Goal: Find specific page/section: Find specific page/section

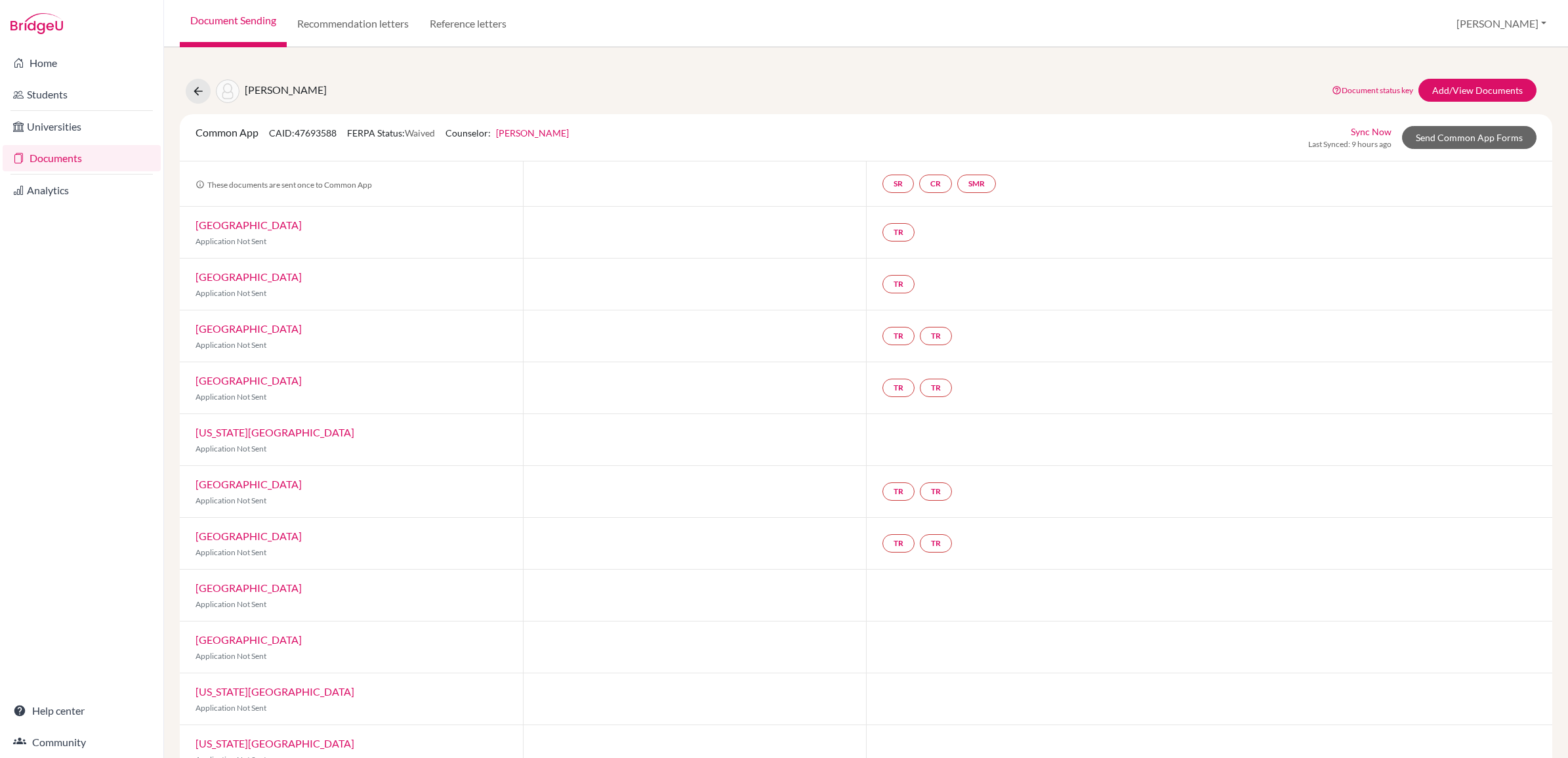
click at [48, 92] on link "Students" at bounding box center [82, 94] width 158 height 26
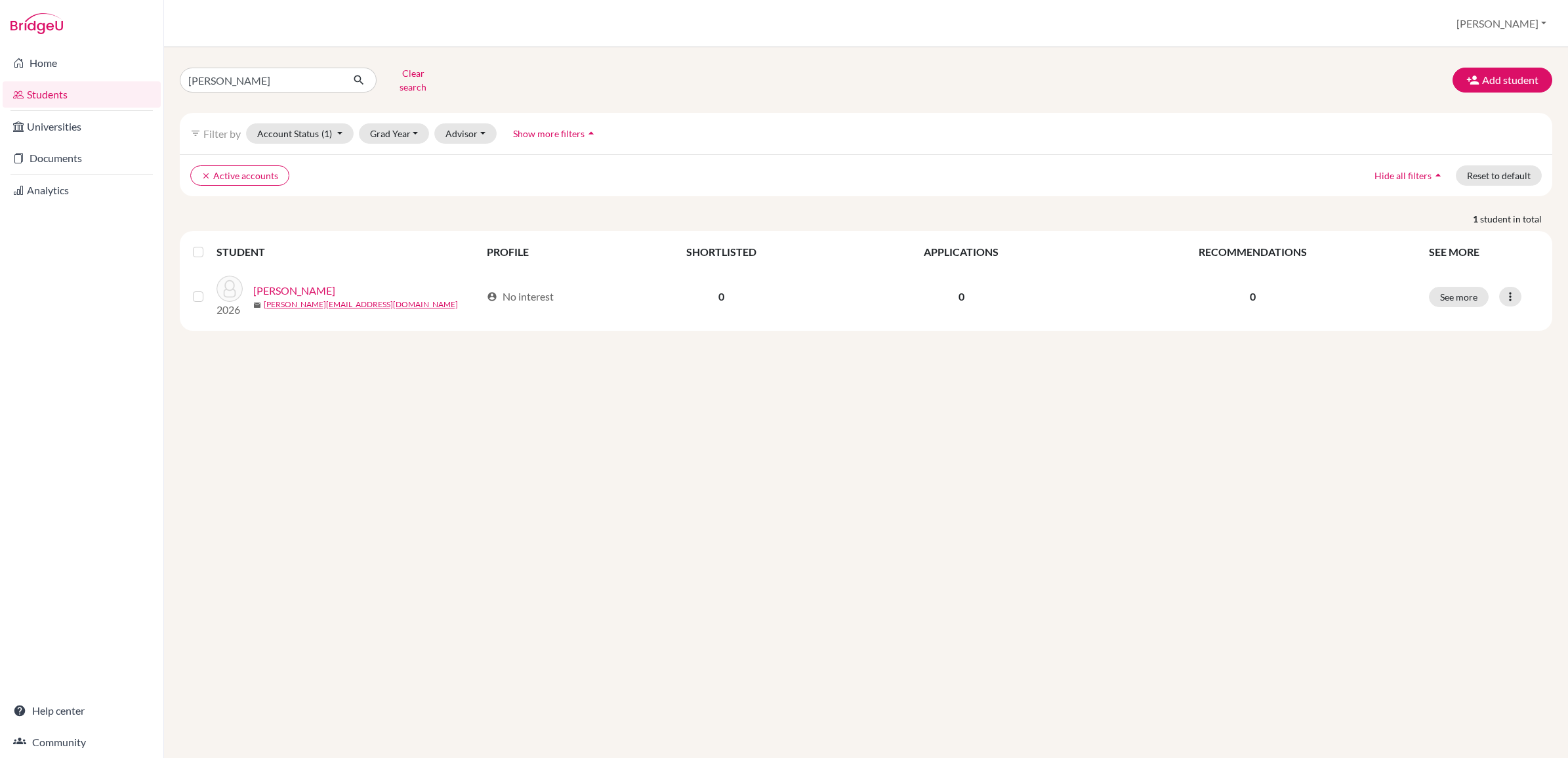
click at [48, 155] on link "Documents" at bounding box center [82, 158] width 158 height 26
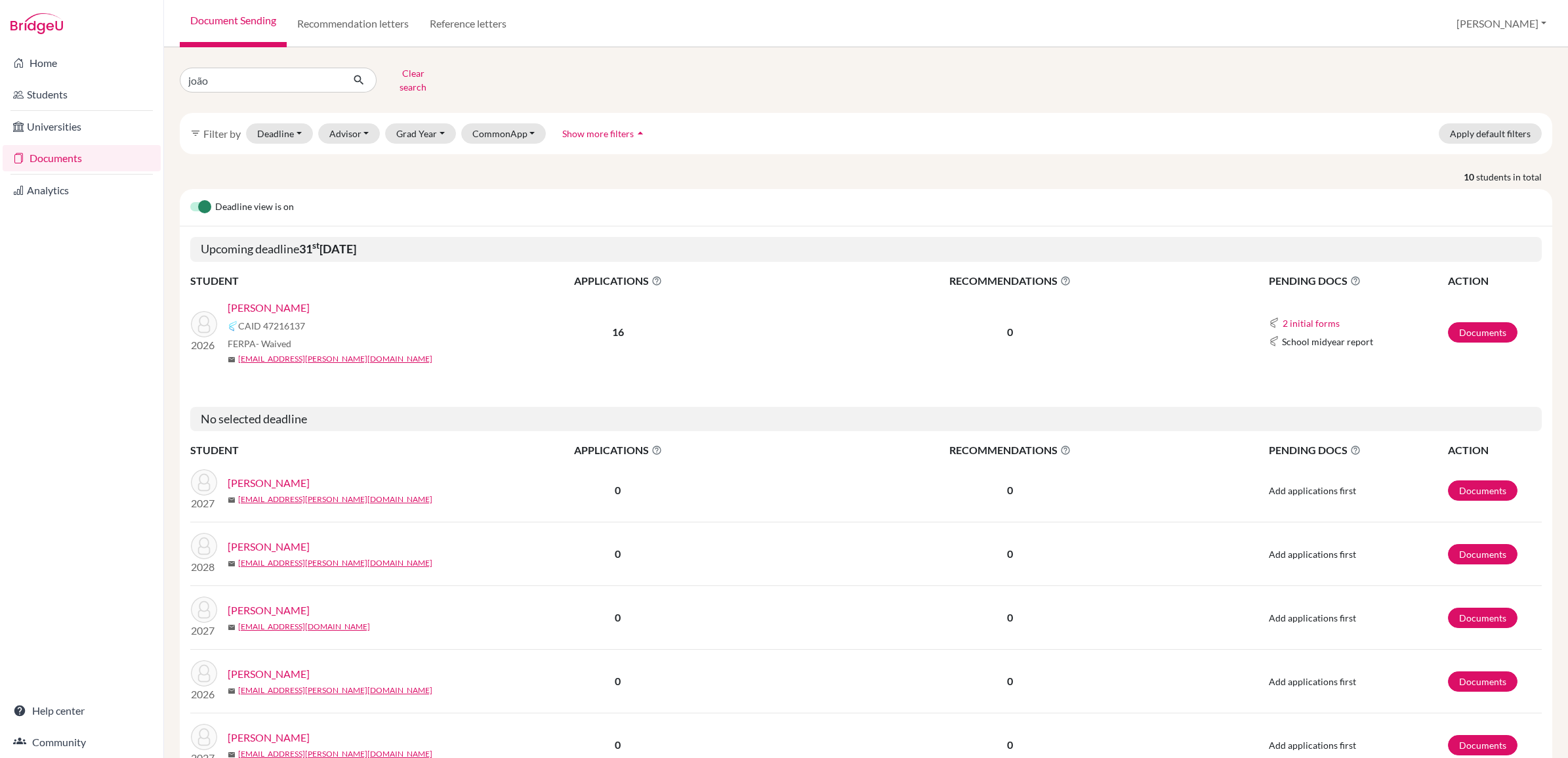
click at [282, 74] on input "joão" at bounding box center [261, 80] width 163 height 25
click at [412, 77] on button "Clear search" at bounding box center [413, 80] width 73 height 34
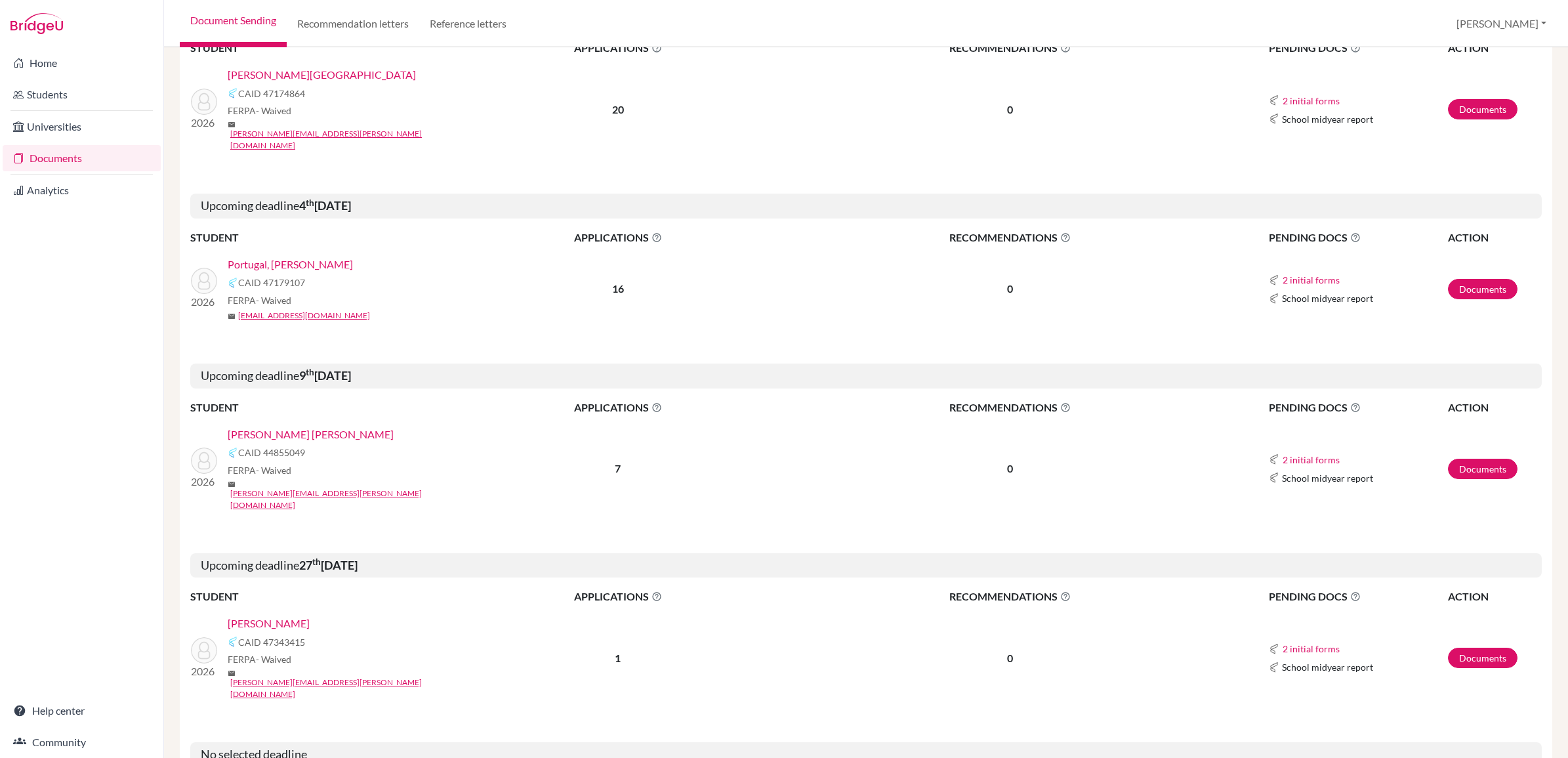
scroll to position [1477, 0]
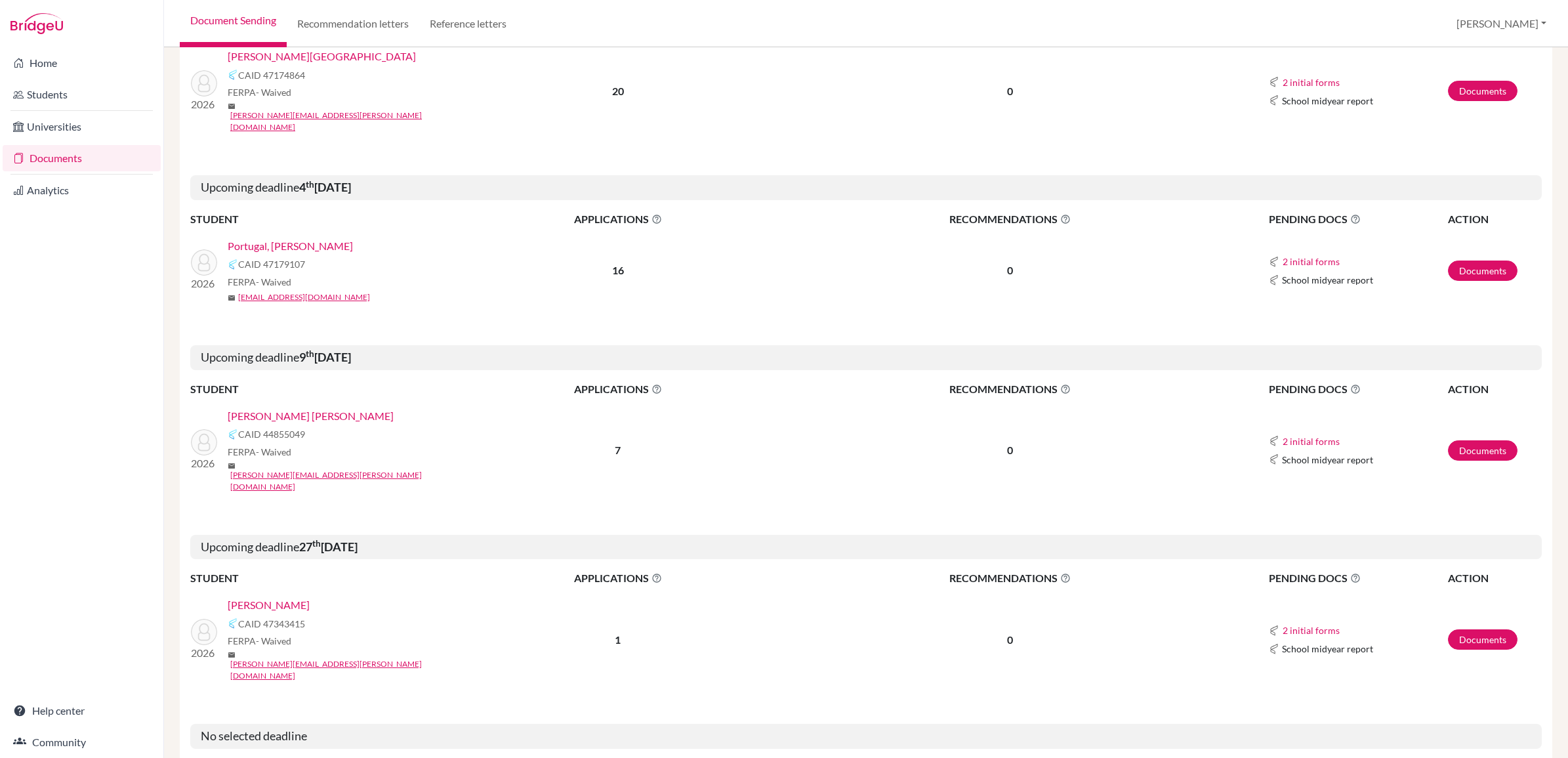
click at [300, 597] on link "[PERSON_NAME]" at bounding box center [268, 605] width 82 height 16
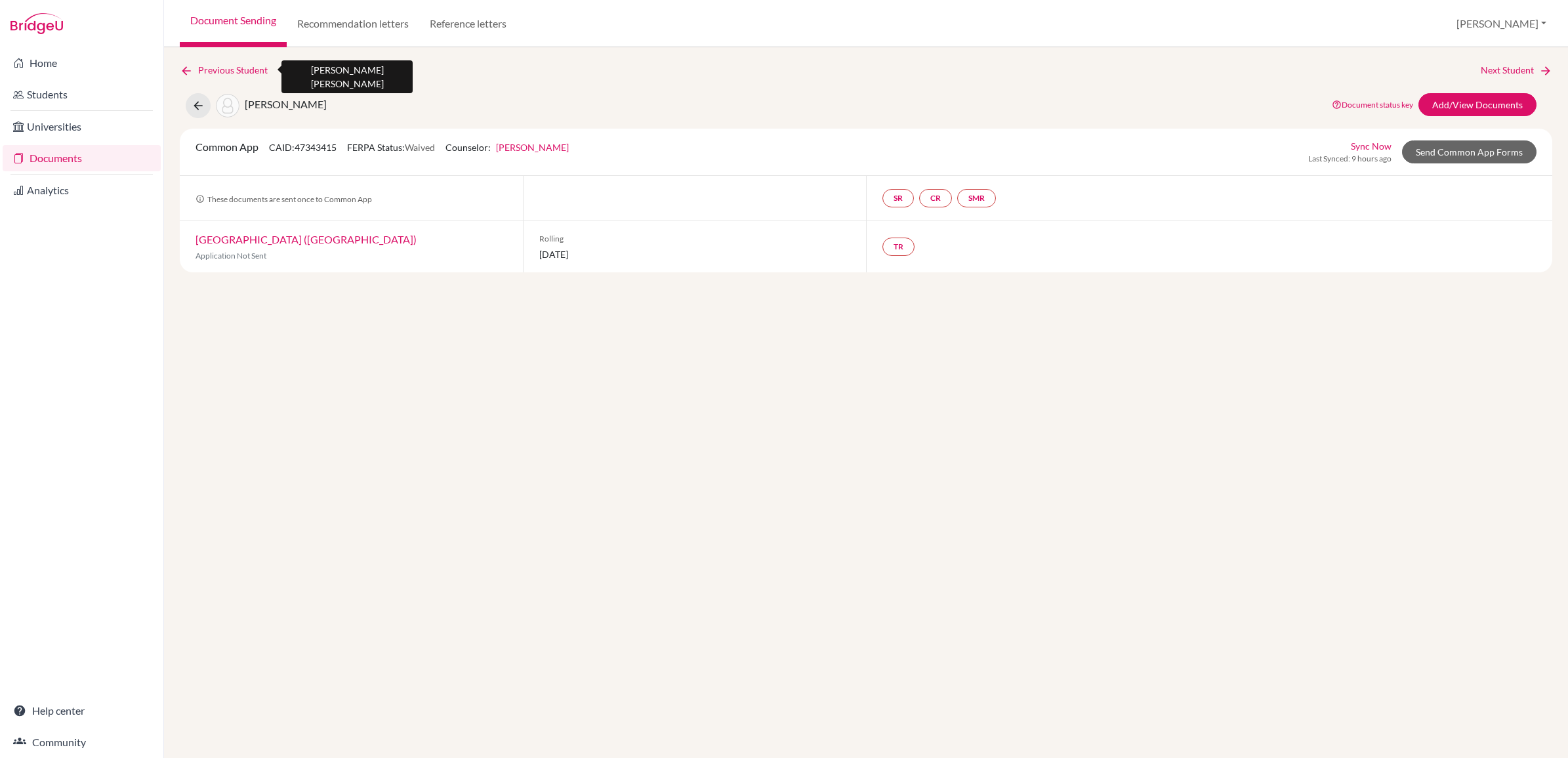
click at [186, 70] on icon at bounding box center [187, 71] width 13 height 13
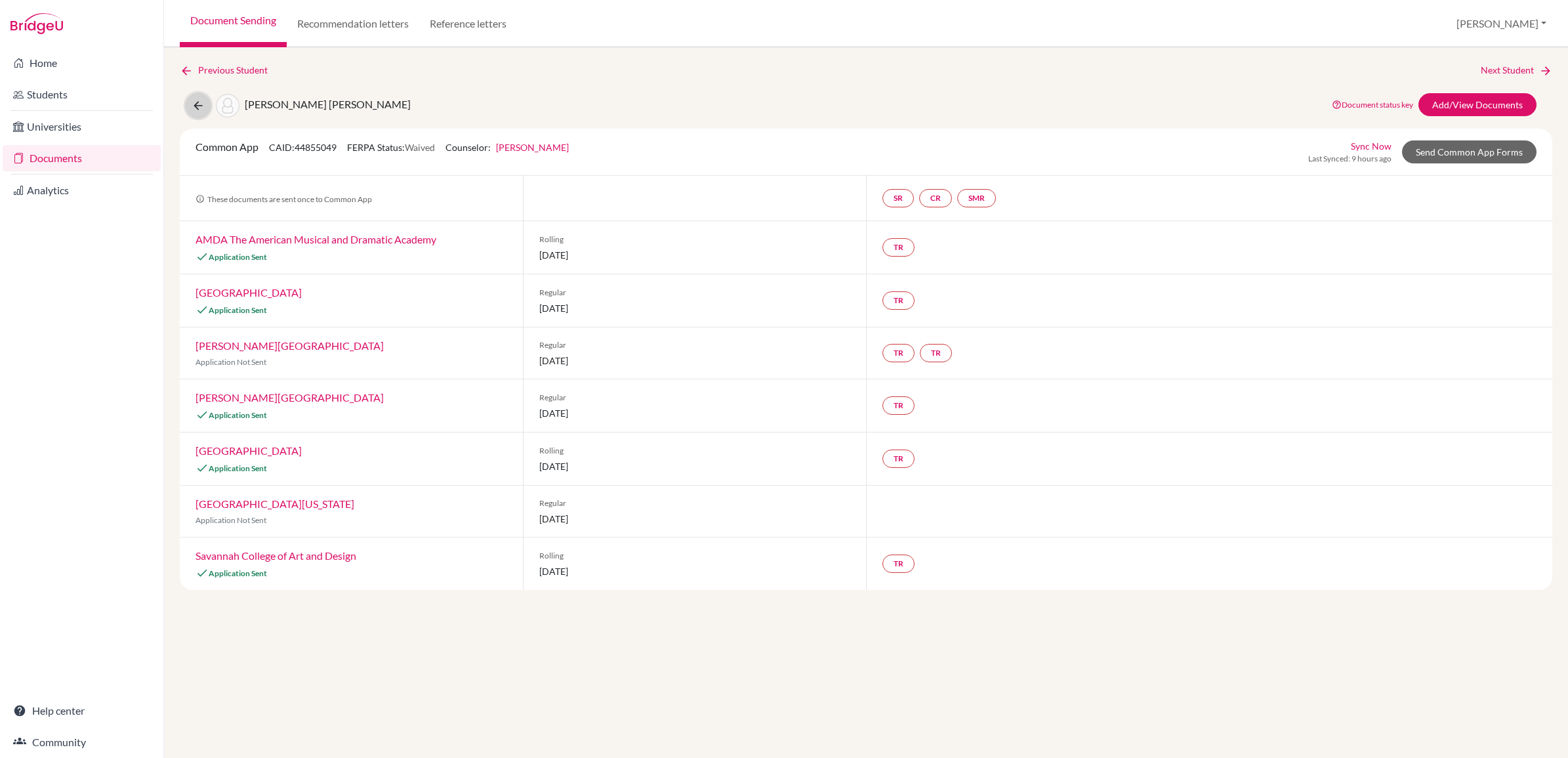
click at [201, 106] on icon at bounding box center [199, 106] width 13 height 13
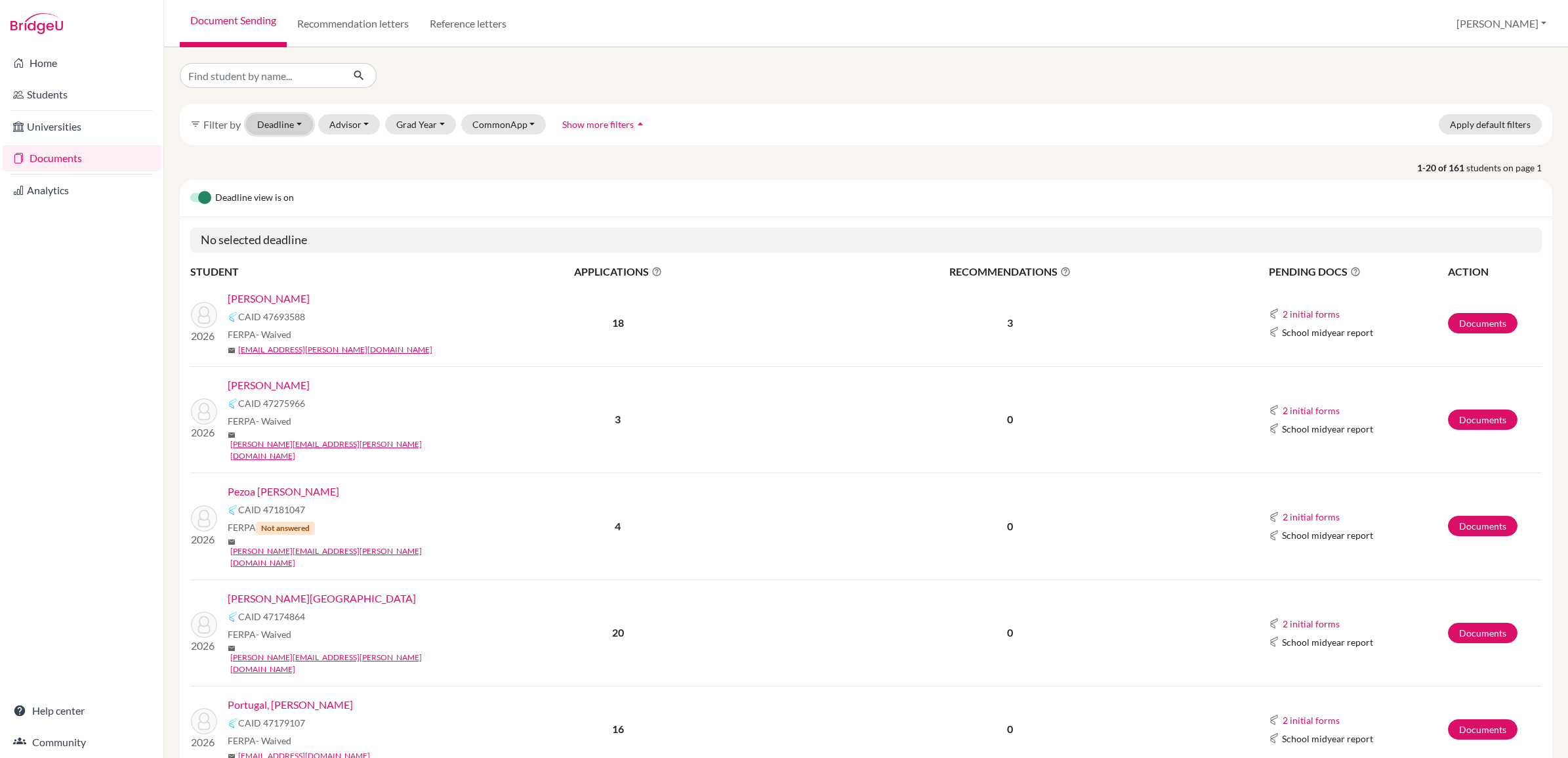
click at [265, 123] on button "Deadline - Select a date range Or double click for a single date selection Toda…" at bounding box center [280, 124] width 67 height 20
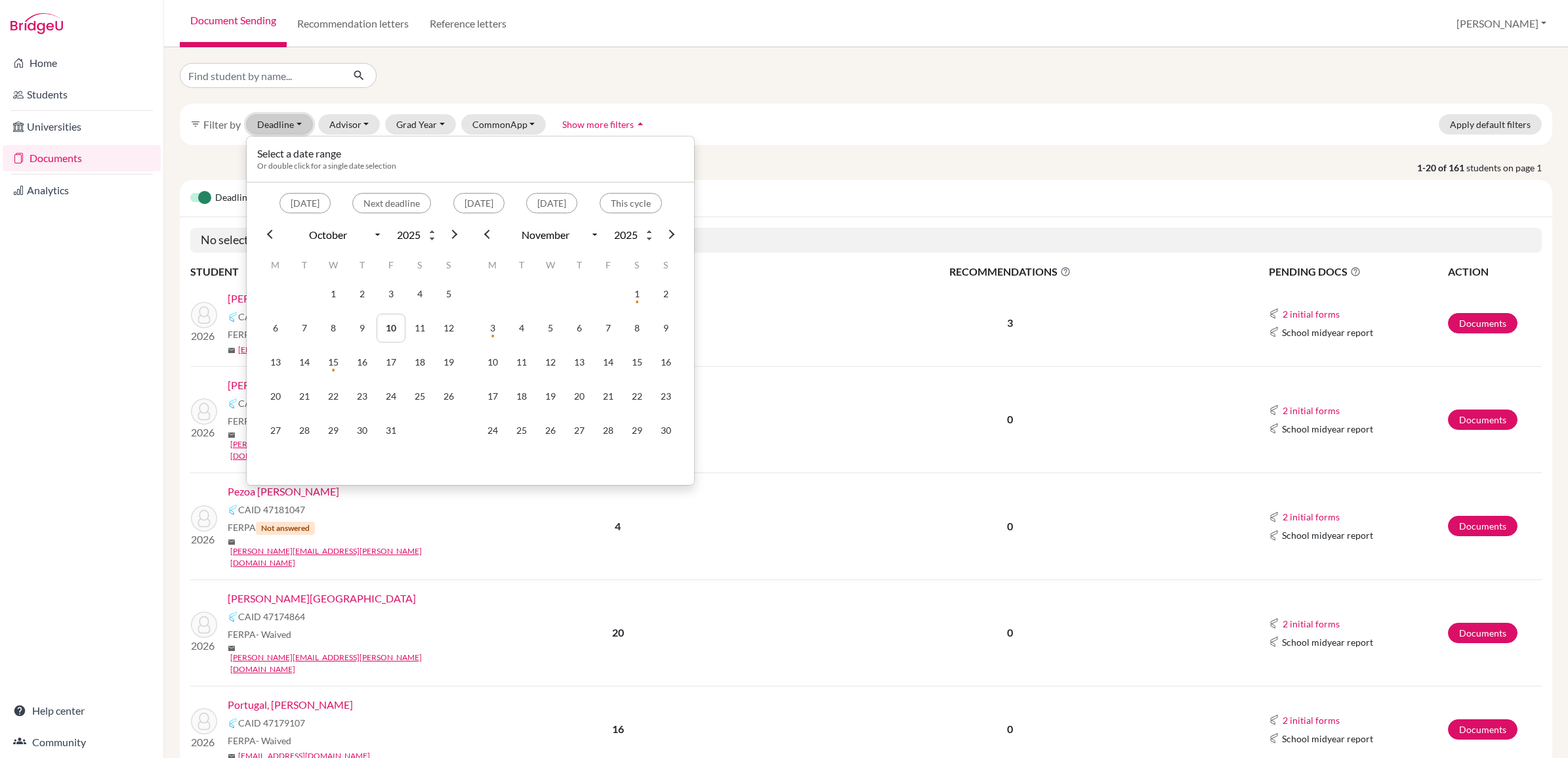
click at [265, 123] on button "Deadline - Select a date range Or double click for a single date selection Toda…" at bounding box center [280, 124] width 67 height 20
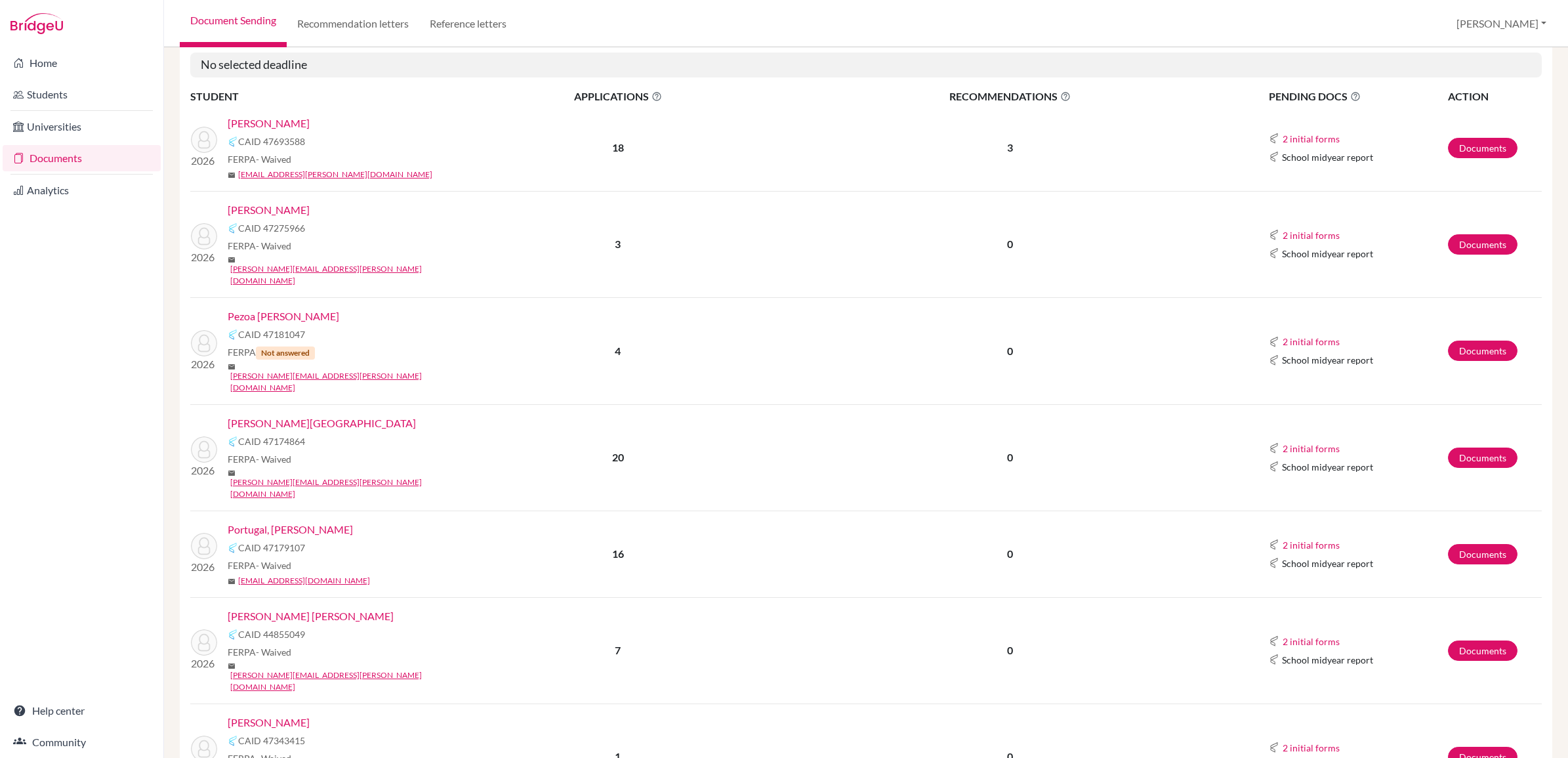
scroll to position [297, 0]
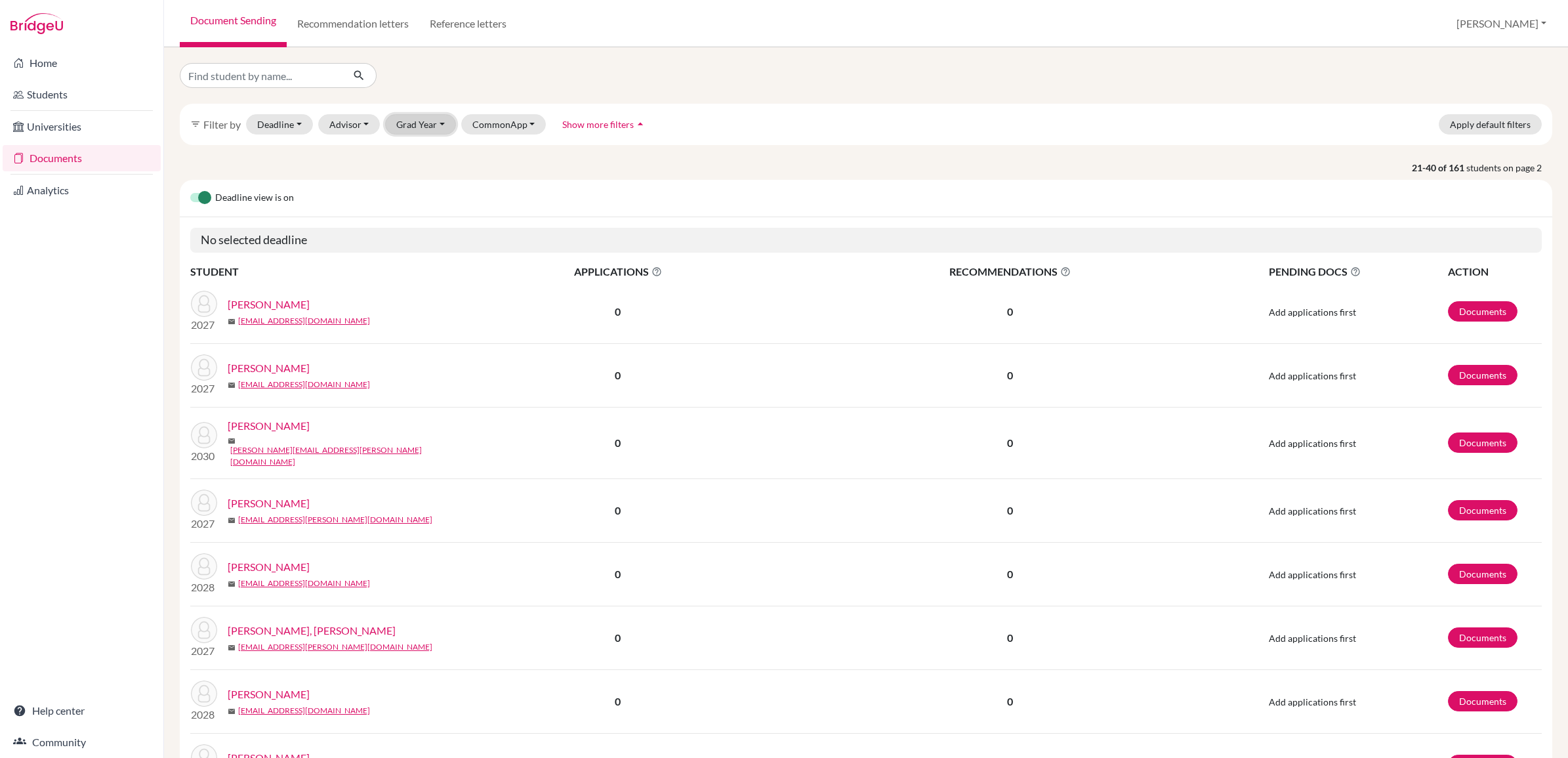
click at [420, 126] on button "Grad Year" at bounding box center [420, 124] width 71 height 20
click at [433, 237] on div "2026" at bounding box center [425, 236] width 46 height 16
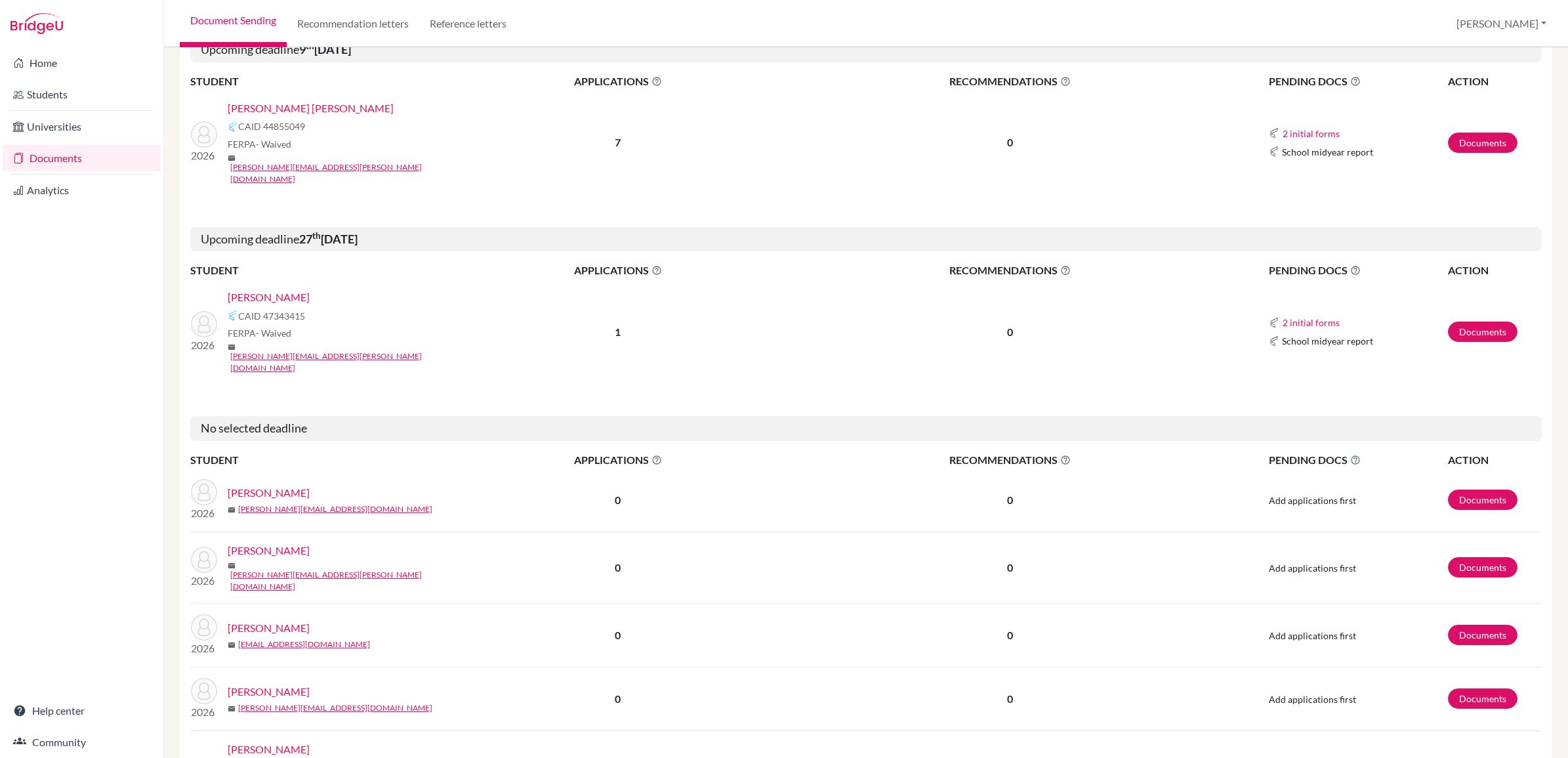
scroll to position [1891, 0]
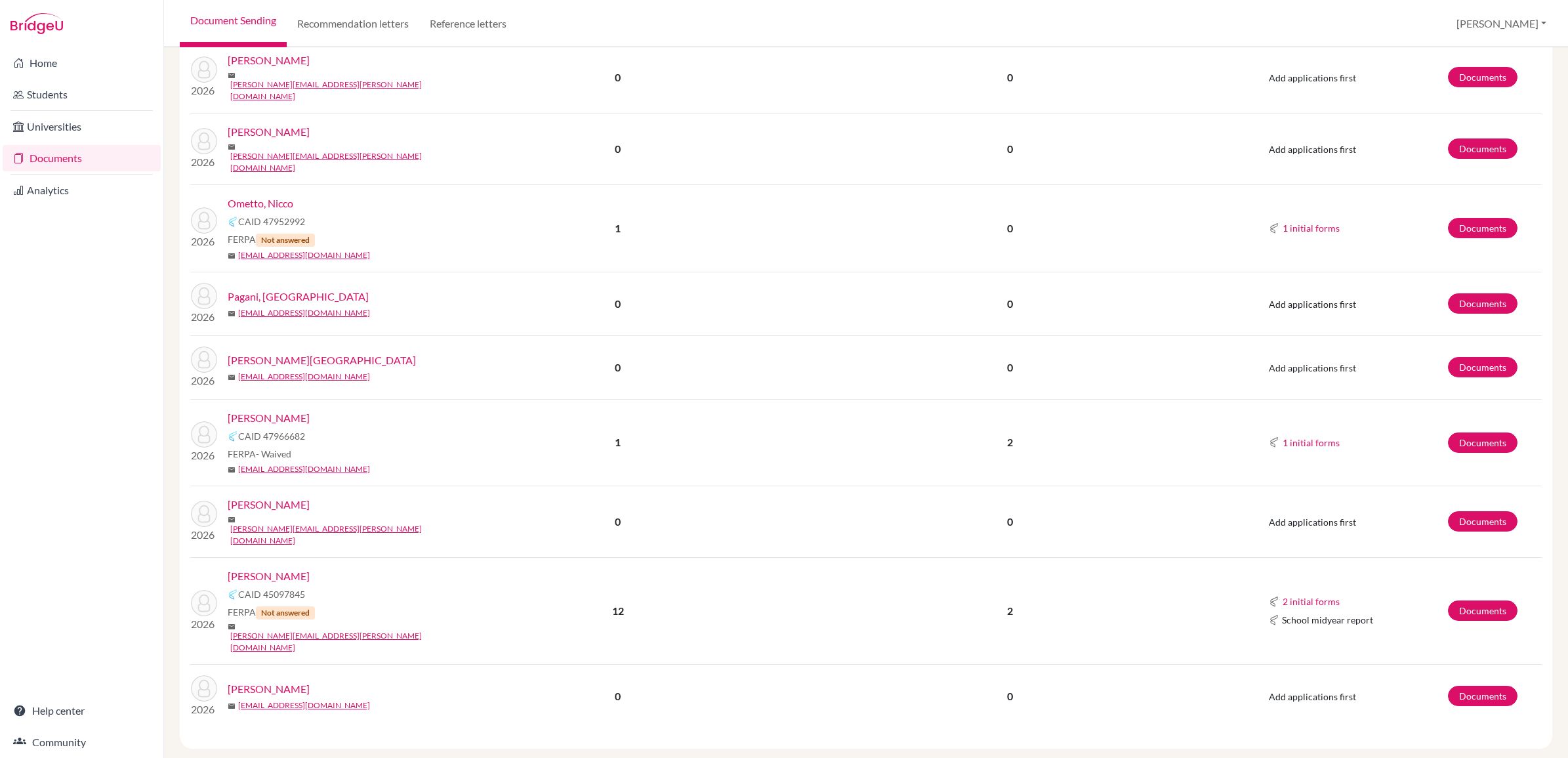
scroll to position [1012, 0]
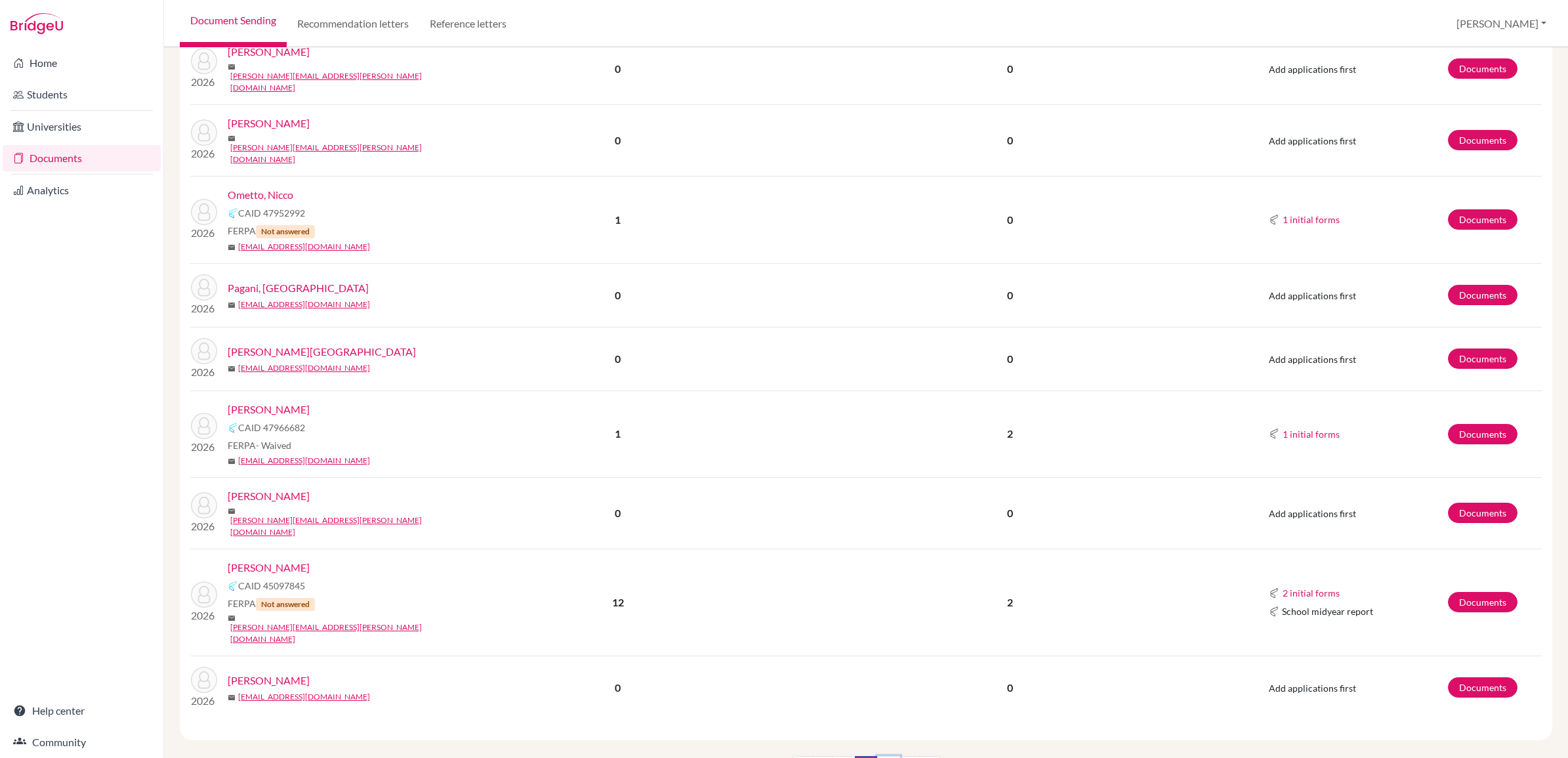
click at [884, 756] on link "3" at bounding box center [888, 768] width 23 height 25
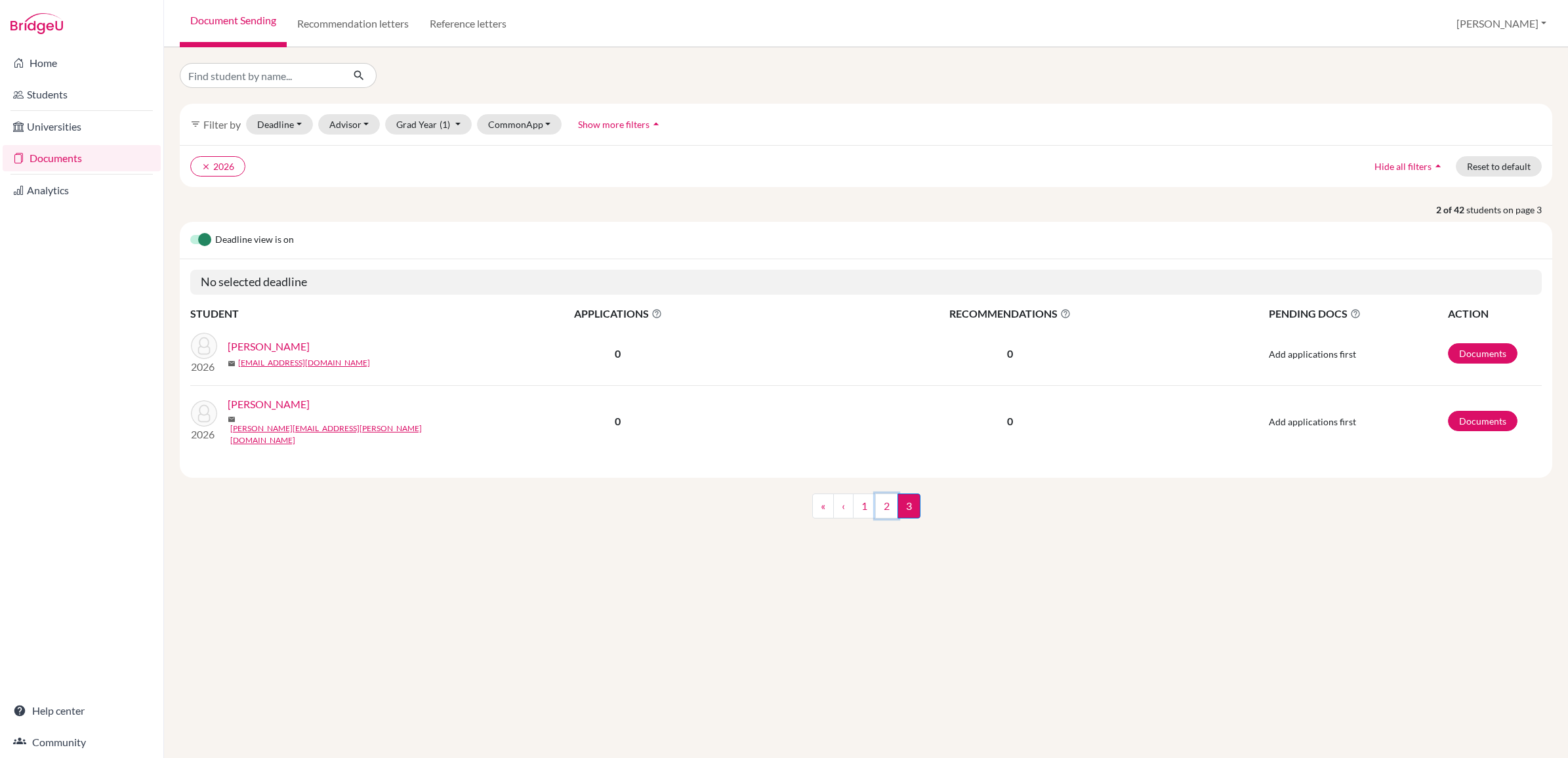
click at [885, 502] on link "2" at bounding box center [886, 507] width 23 height 25
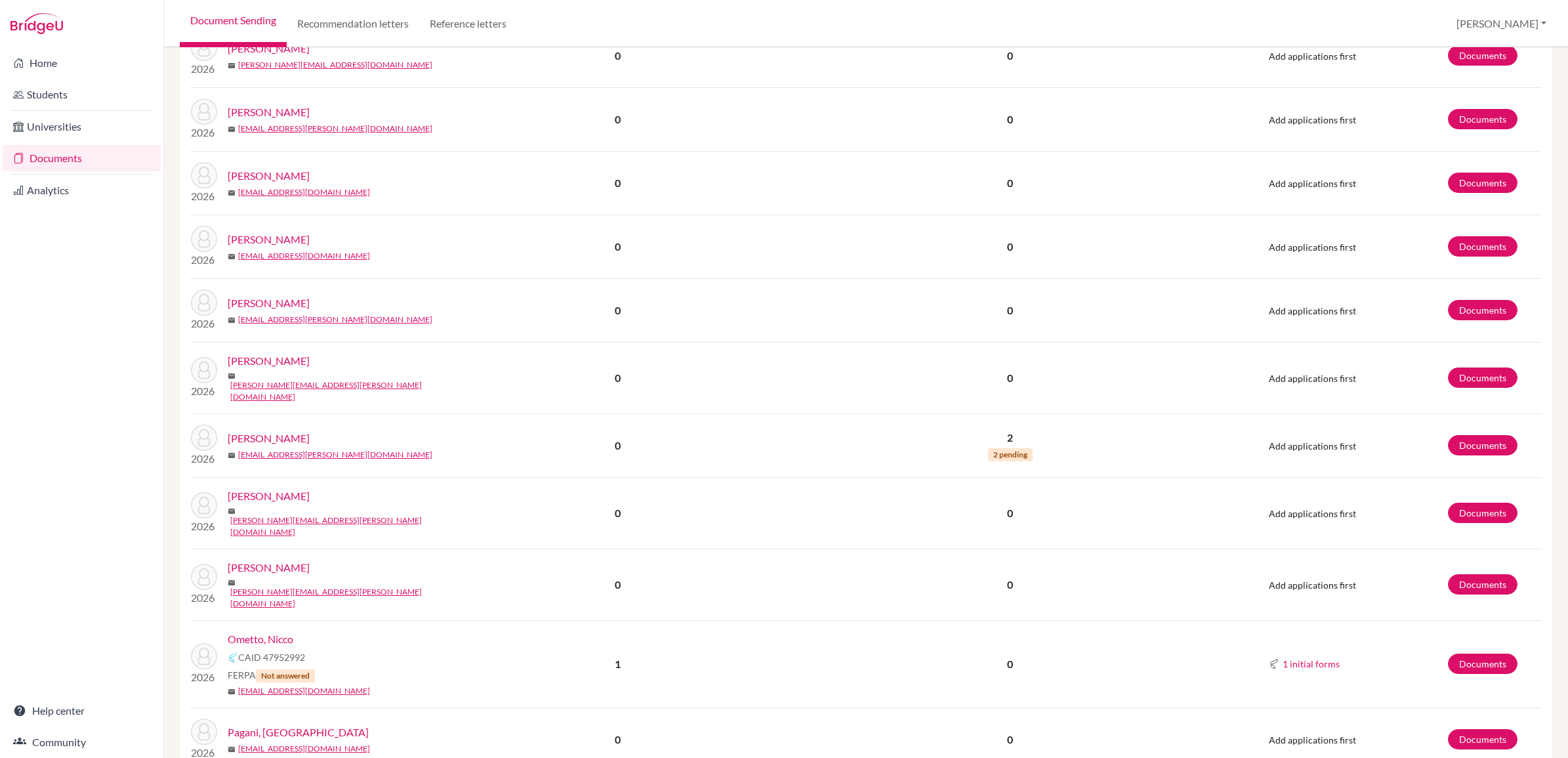
scroll to position [574, 0]
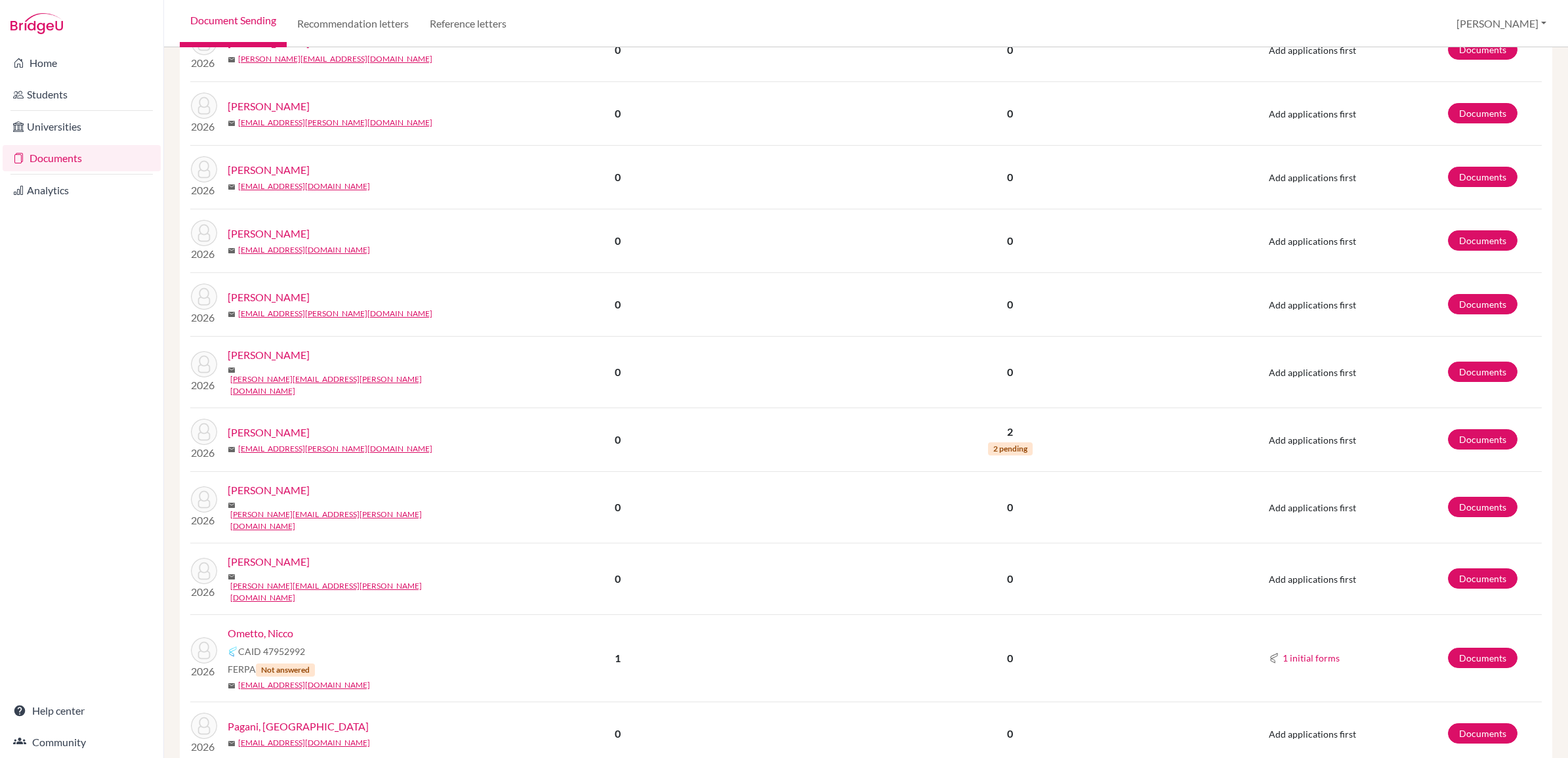
click at [271, 626] on link "Ometto, Nicco" at bounding box center [260, 633] width 65 height 16
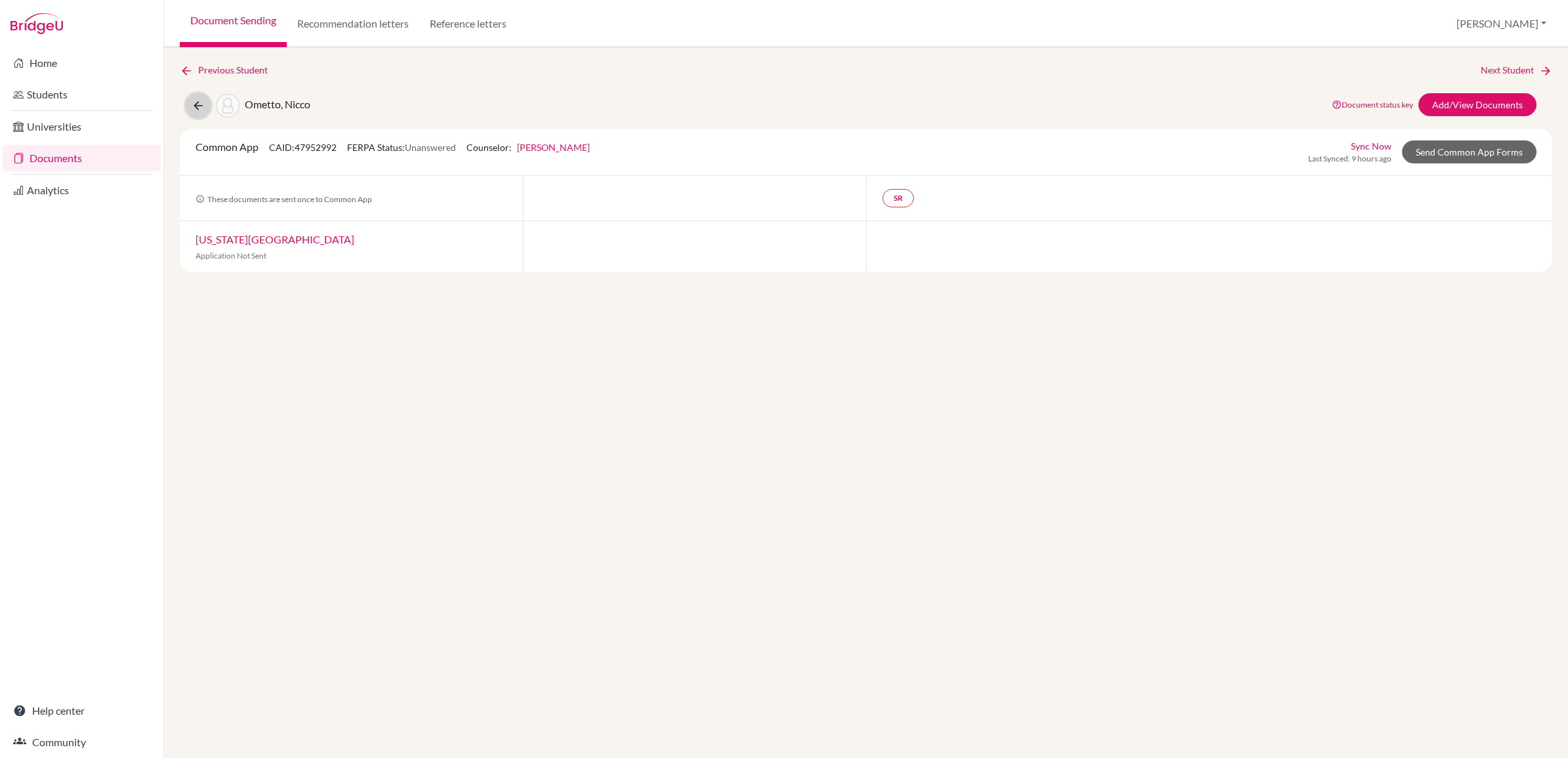
click at [202, 109] on icon at bounding box center [199, 106] width 13 height 13
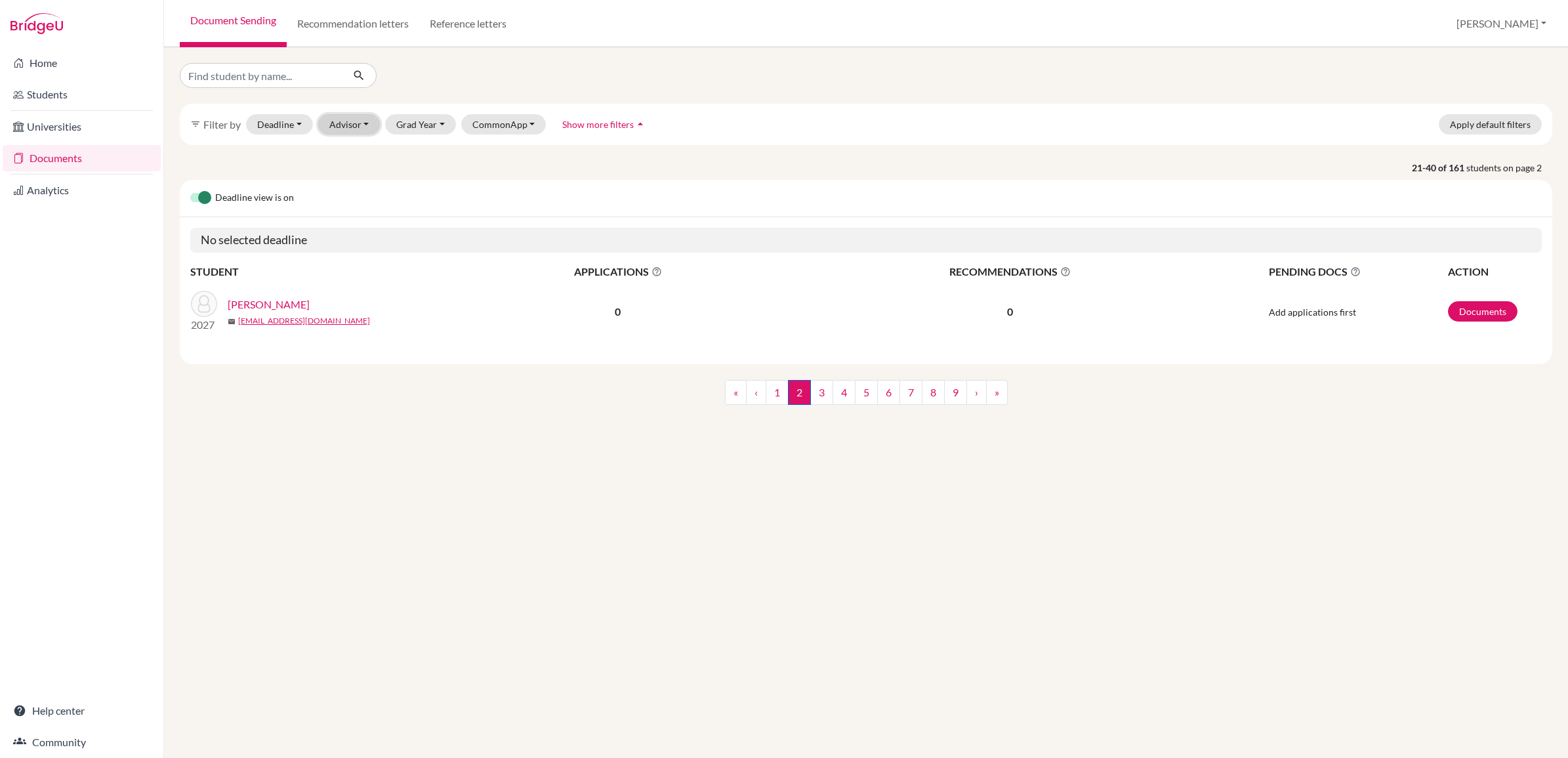
click at [351, 119] on button "Advisor" at bounding box center [349, 124] width 62 height 20
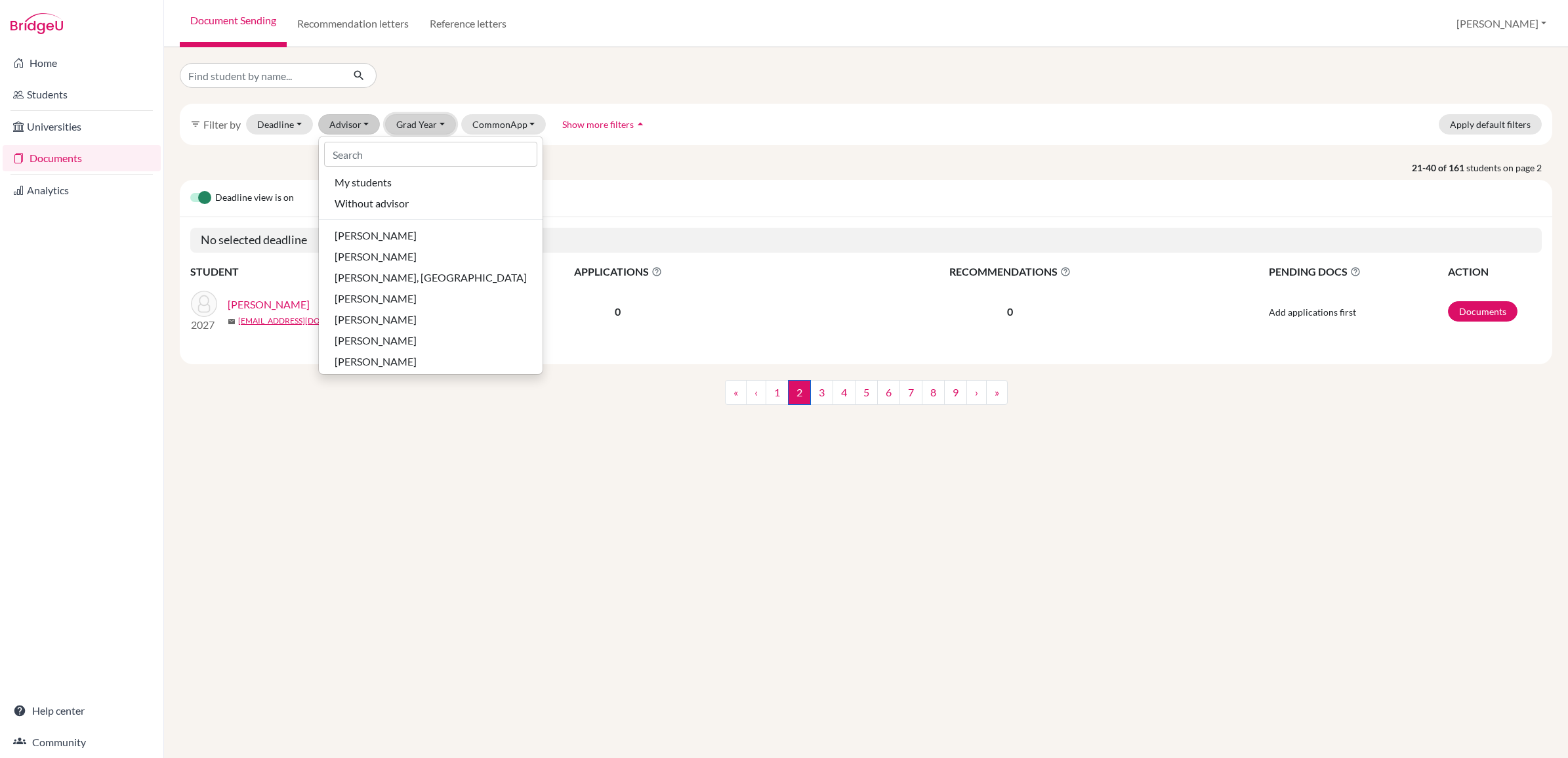
click at [414, 126] on button "Grad Year" at bounding box center [420, 124] width 71 height 20
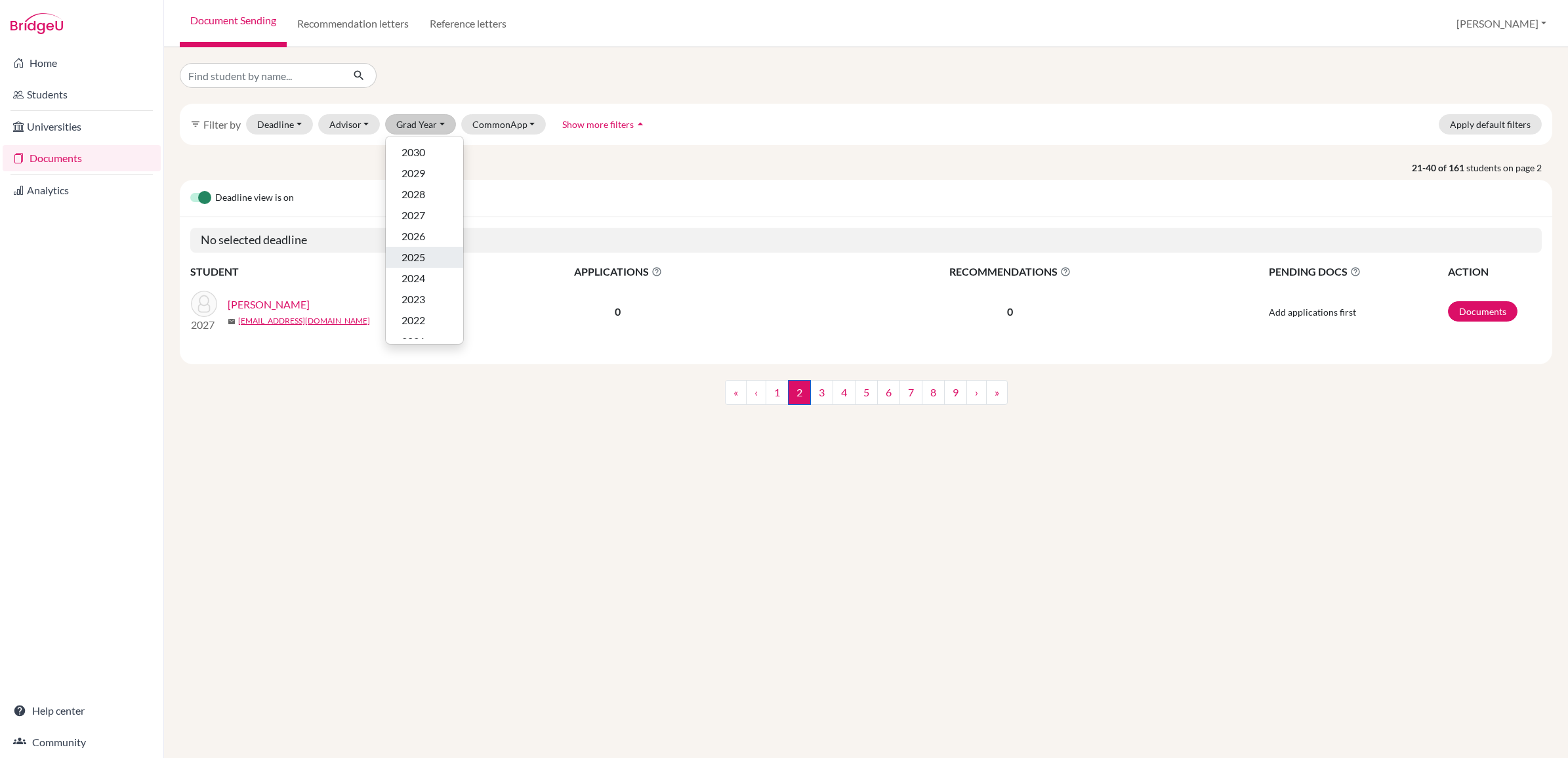
click at [419, 260] on span "2025" at bounding box center [413, 257] width 24 height 16
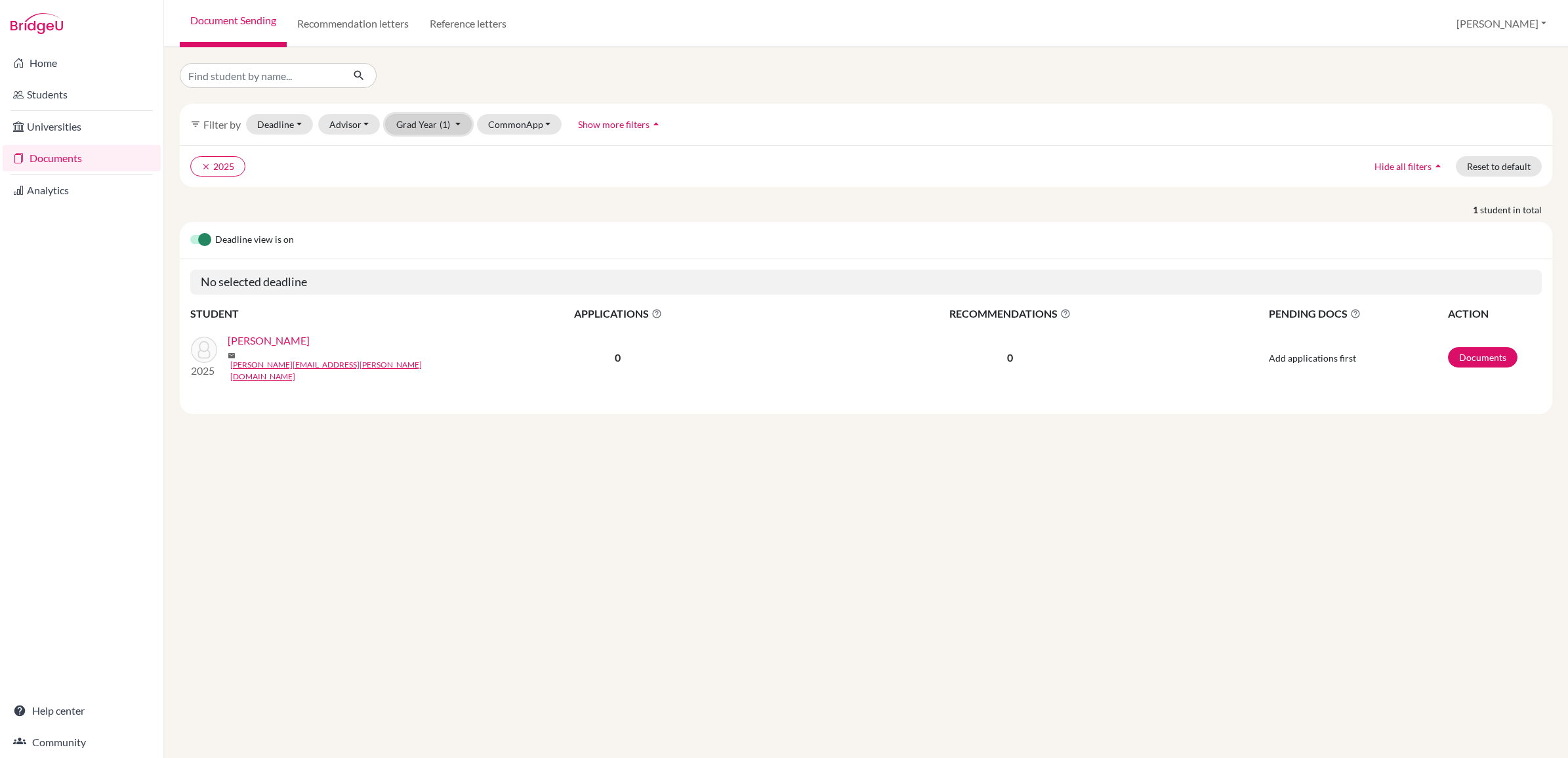
click at [430, 119] on button "Grad Year (1)" at bounding box center [428, 124] width 86 height 20
click at [424, 230] on span "2026" at bounding box center [413, 236] width 24 height 16
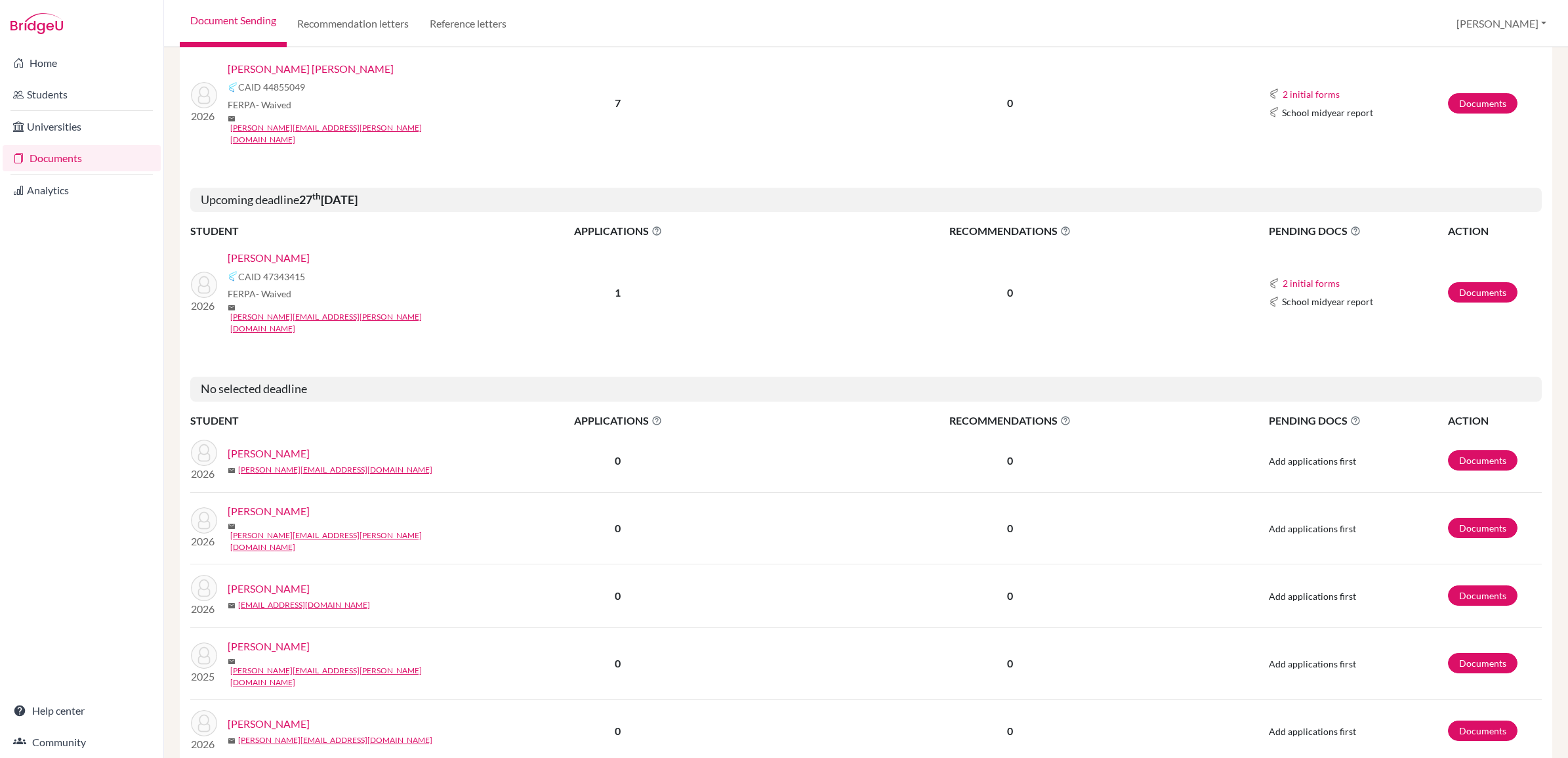
scroll to position [1868, 0]
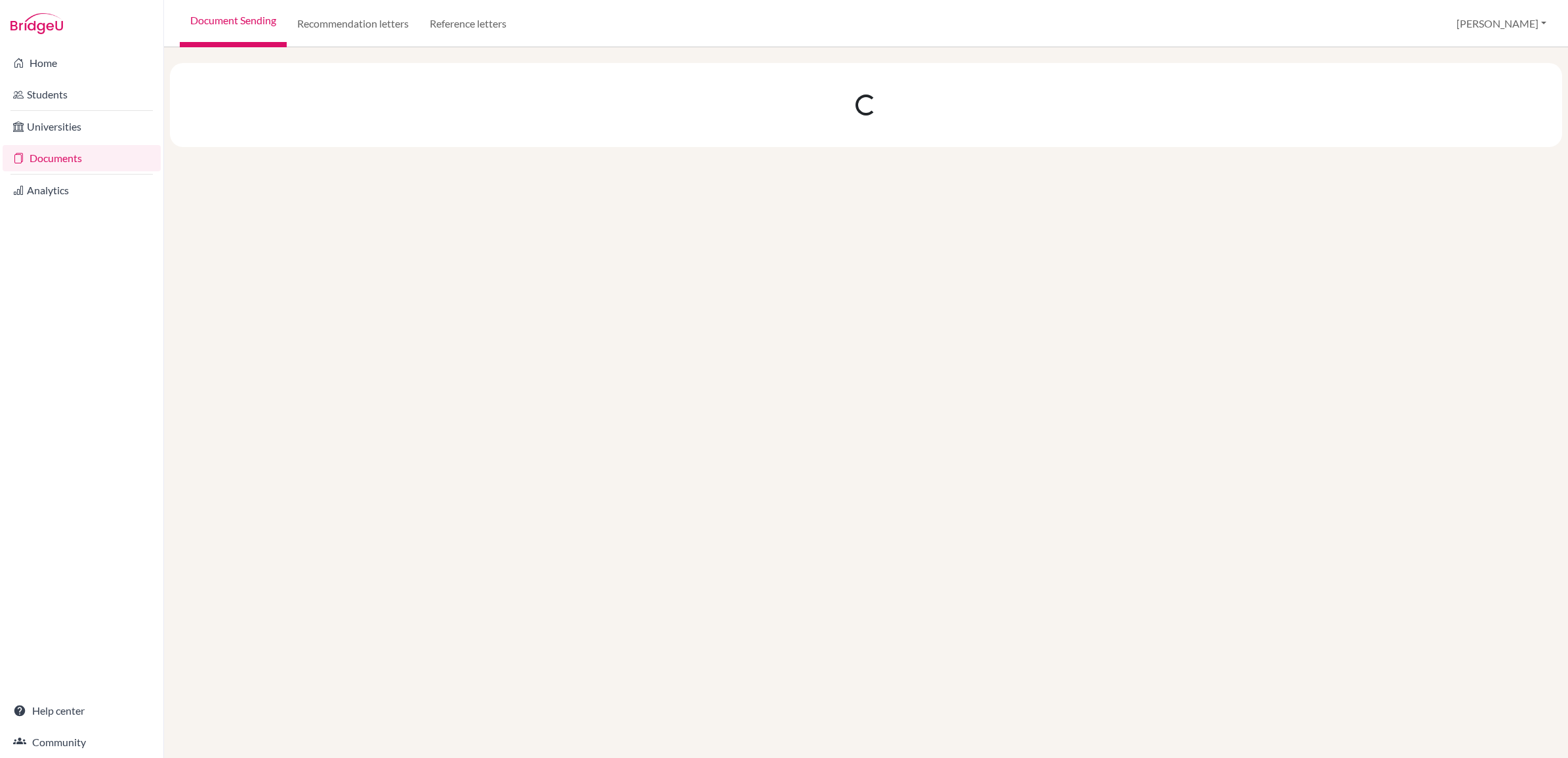
scroll to position [0, 0]
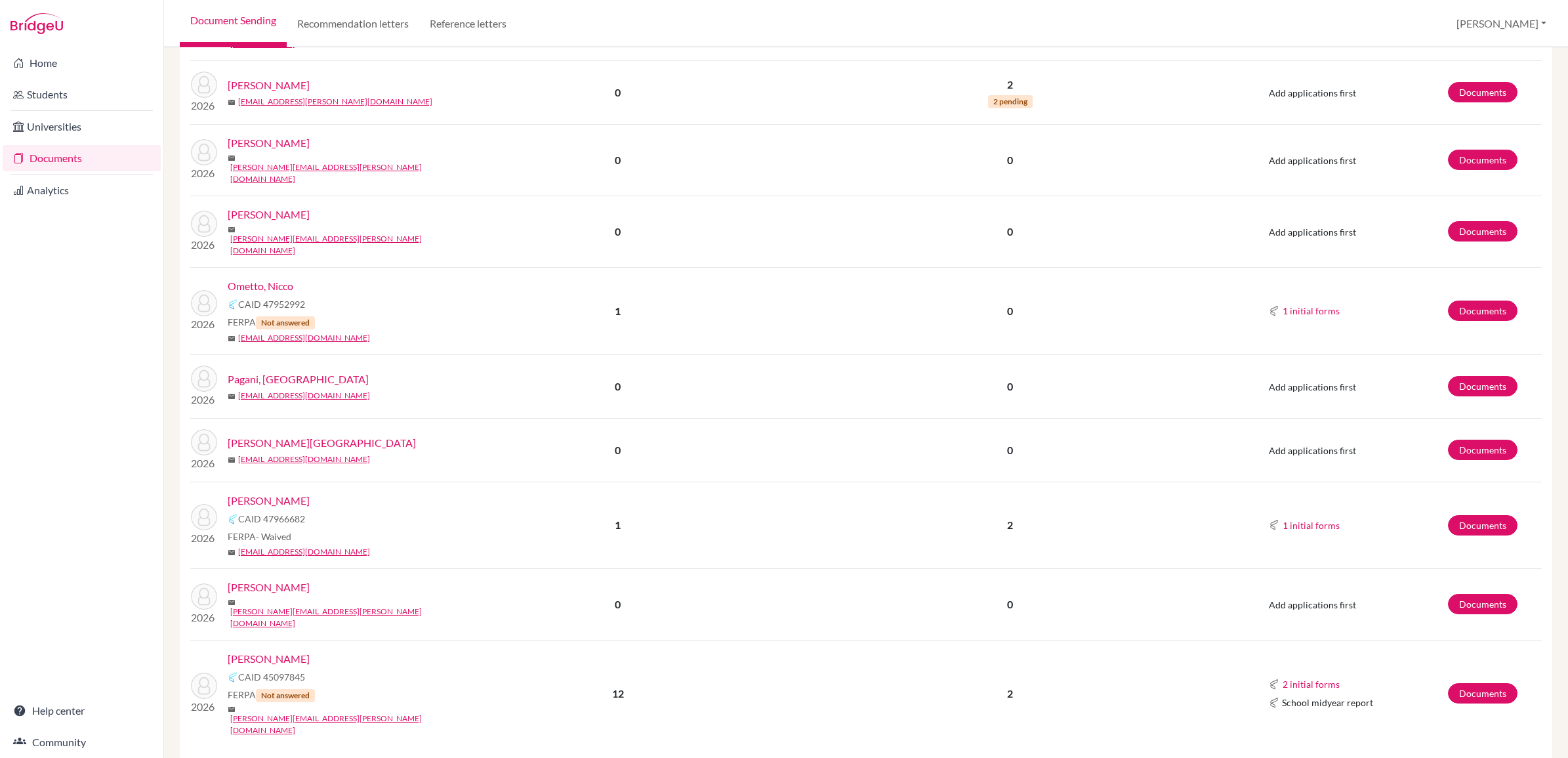
scroll to position [1035, 0]
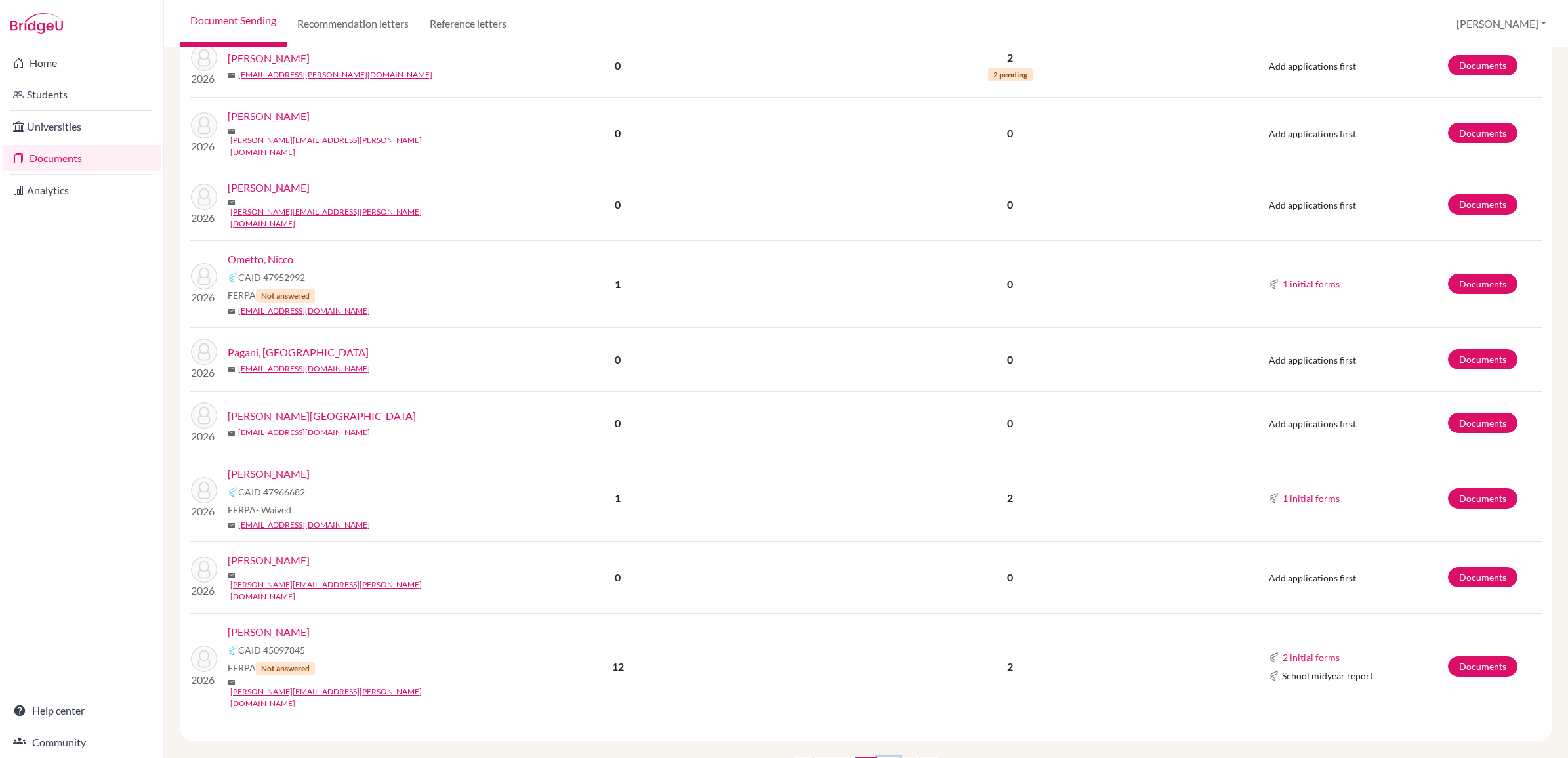
click at [889, 757] on link "3" at bounding box center [888, 769] width 23 height 25
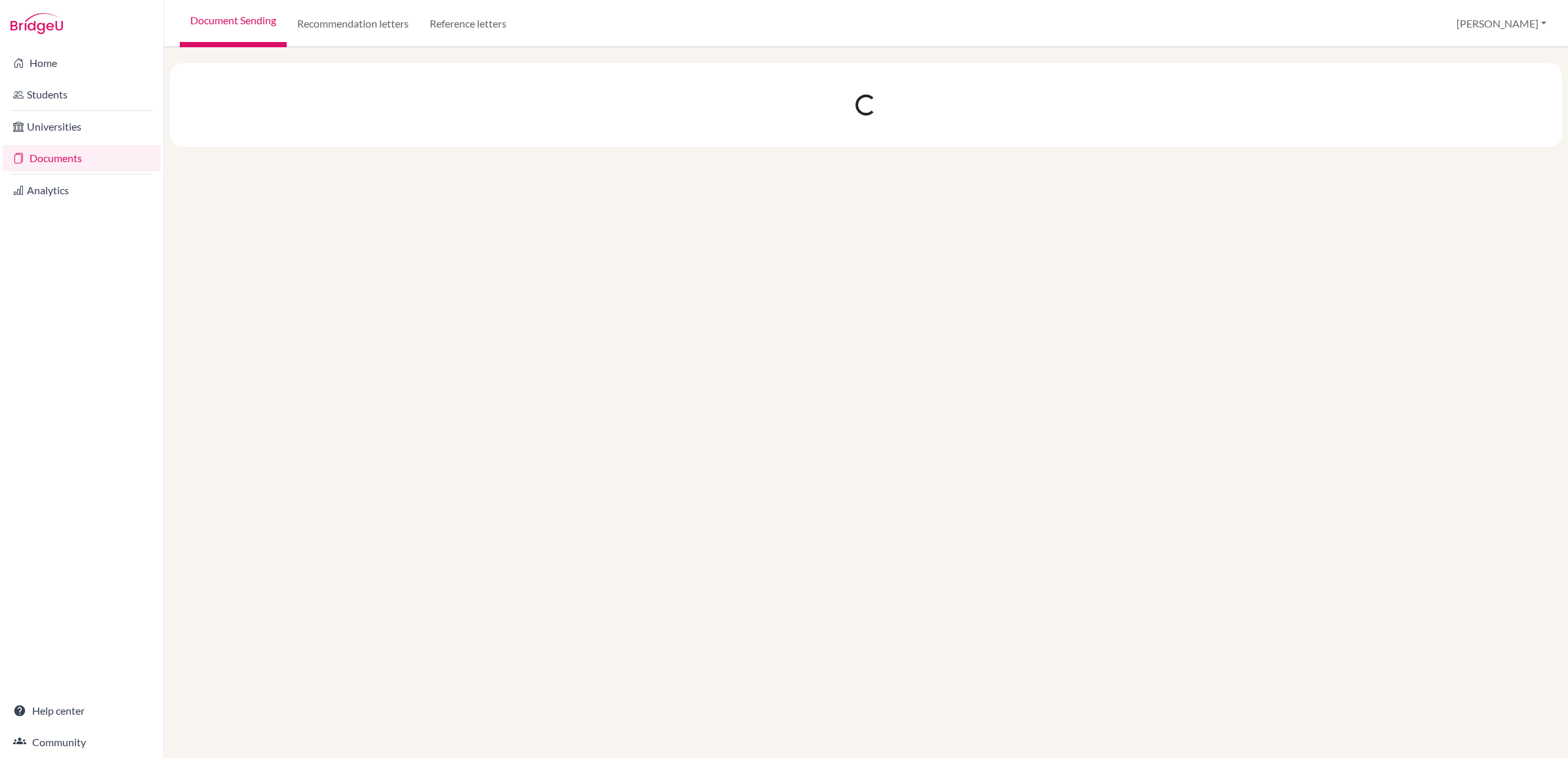
scroll to position [0, 0]
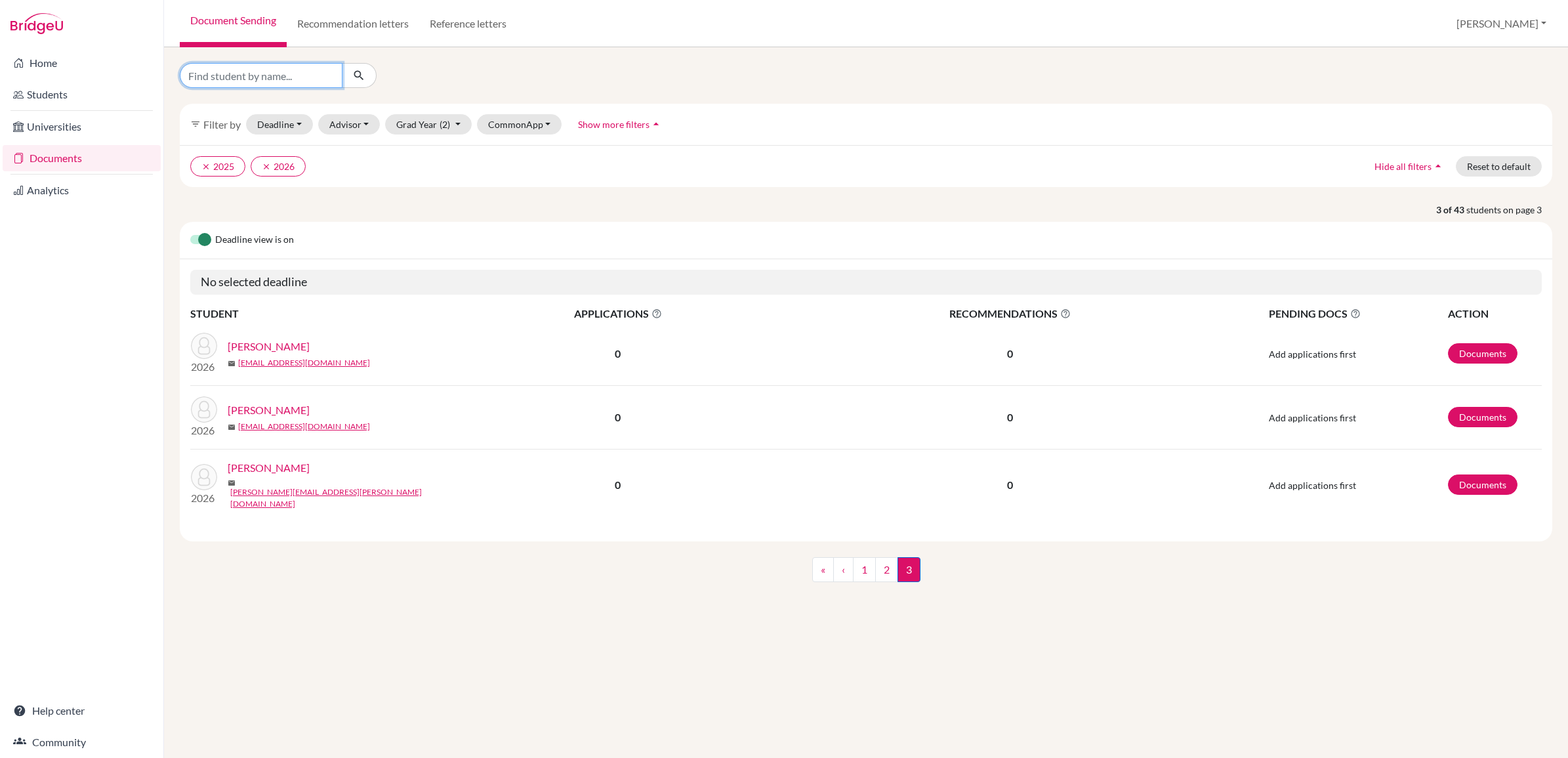
click at [248, 68] on input "Find student by name..." at bounding box center [261, 76] width 163 height 25
type input "lucca pagani"
click button "submit" at bounding box center [359, 76] width 35 height 25
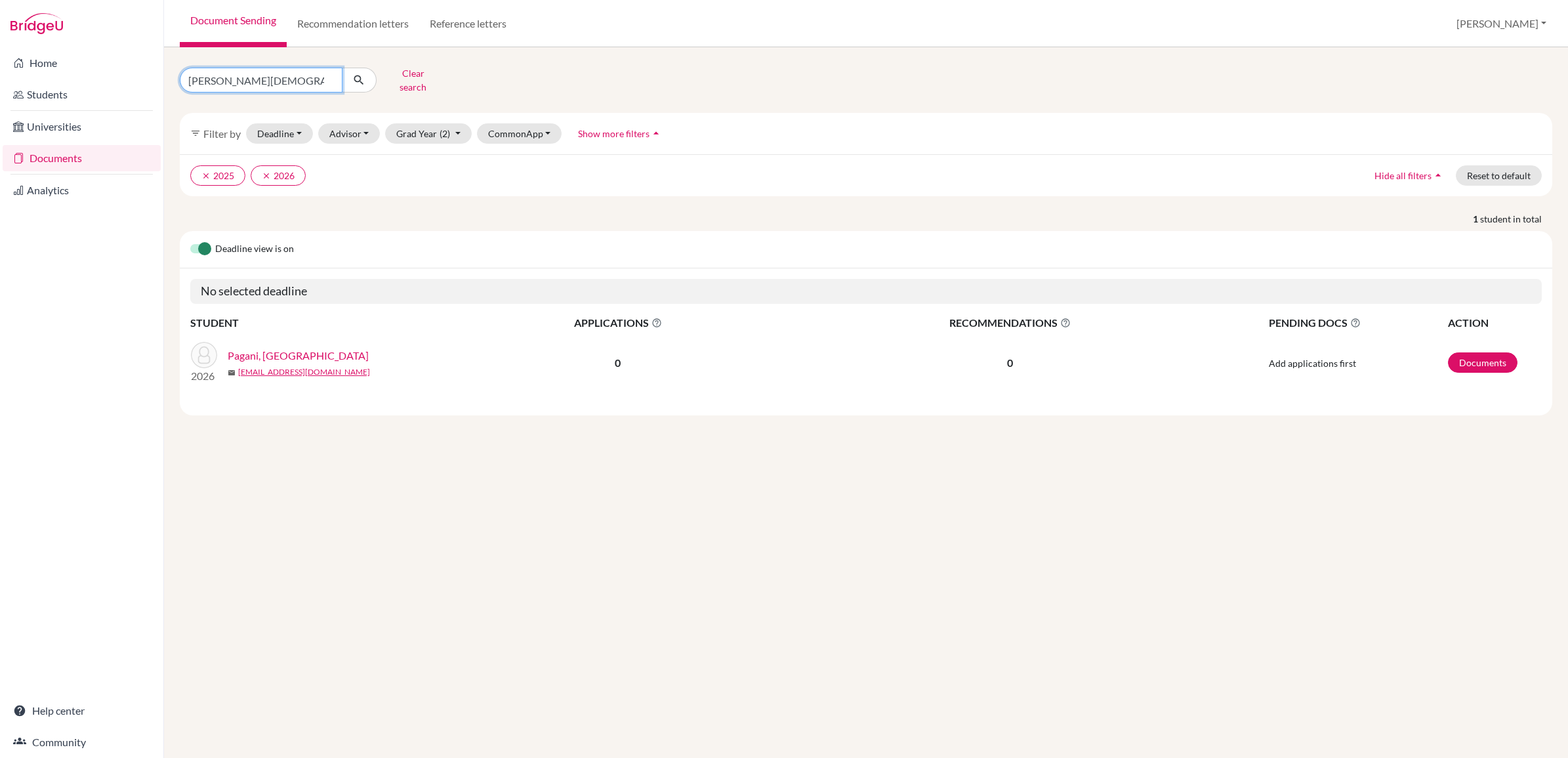
drag, startPoint x: 277, startPoint y: 80, endPoint x: 107, endPoint y: 70, distance: 170.3
click at [107, 70] on div "Home Students Universities Documents Analytics Help center Community Document S…" at bounding box center [784, 379] width 1568 height 758
type input "nicole"
click button "submit" at bounding box center [359, 80] width 35 height 25
click at [276, 343] on link "[PERSON_NAME]" at bounding box center [268, 350] width 82 height 16
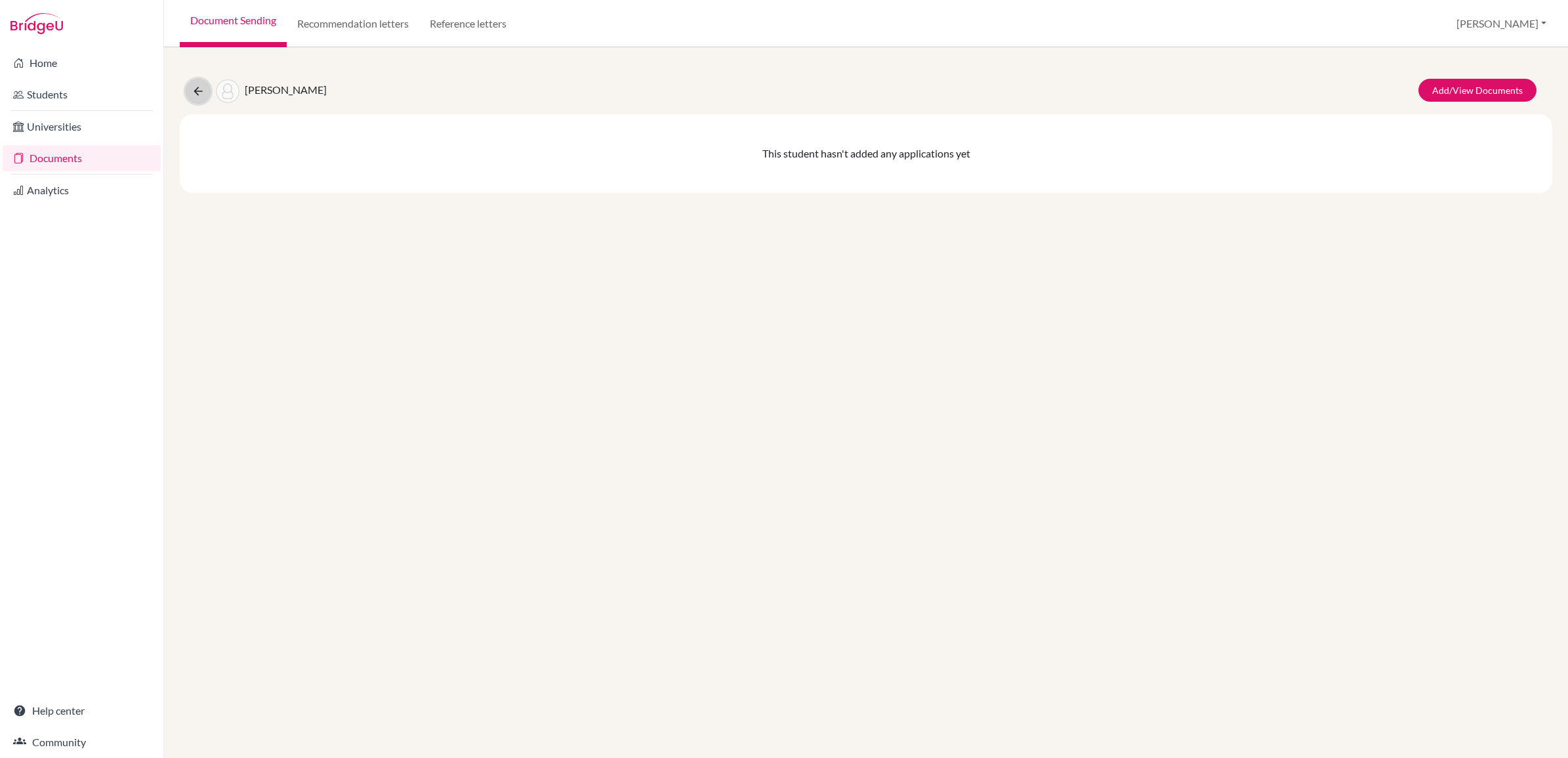
click at [202, 90] on icon at bounding box center [199, 91] width 13 height 13
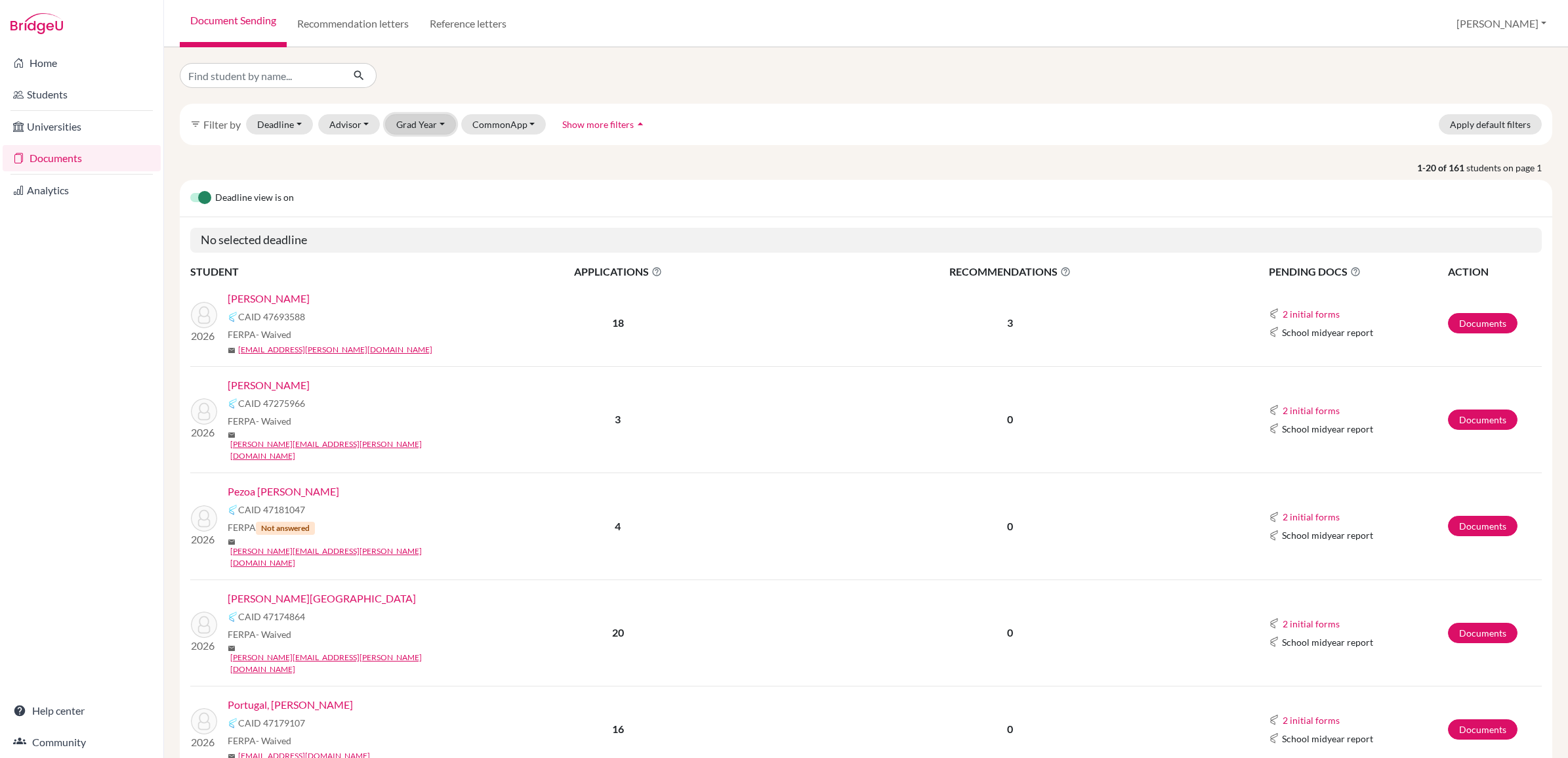
click at [407, 123] on button "Grad Year" at bounding box center [420, 124] width 71 height 20
click at [799, 133] on div "filter_list Filter by Deadline - Select a date range Or double click for a sing…" at bounding box center [866, 124] width 1372 height 42
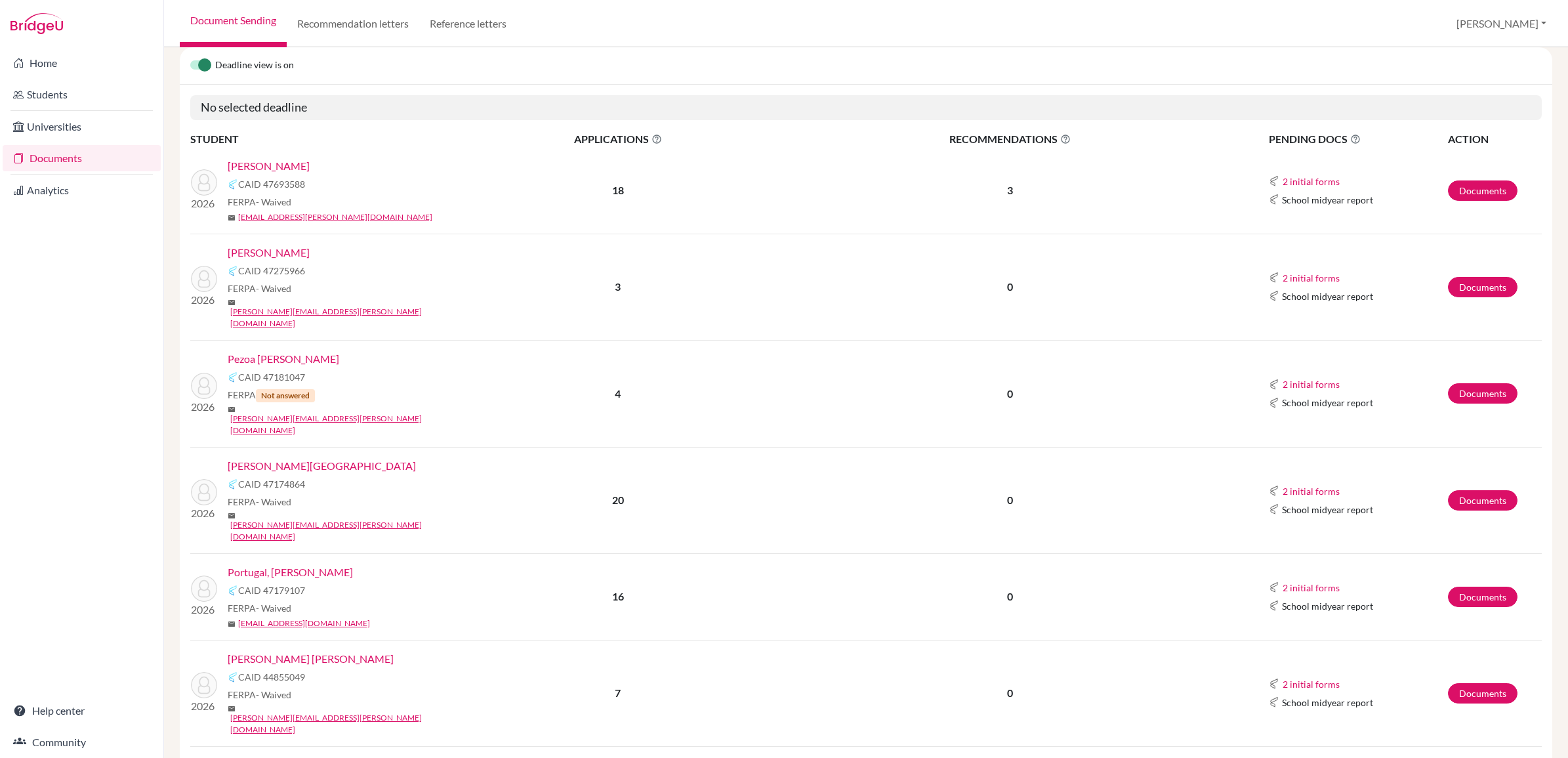
scroll to position [297, 0]
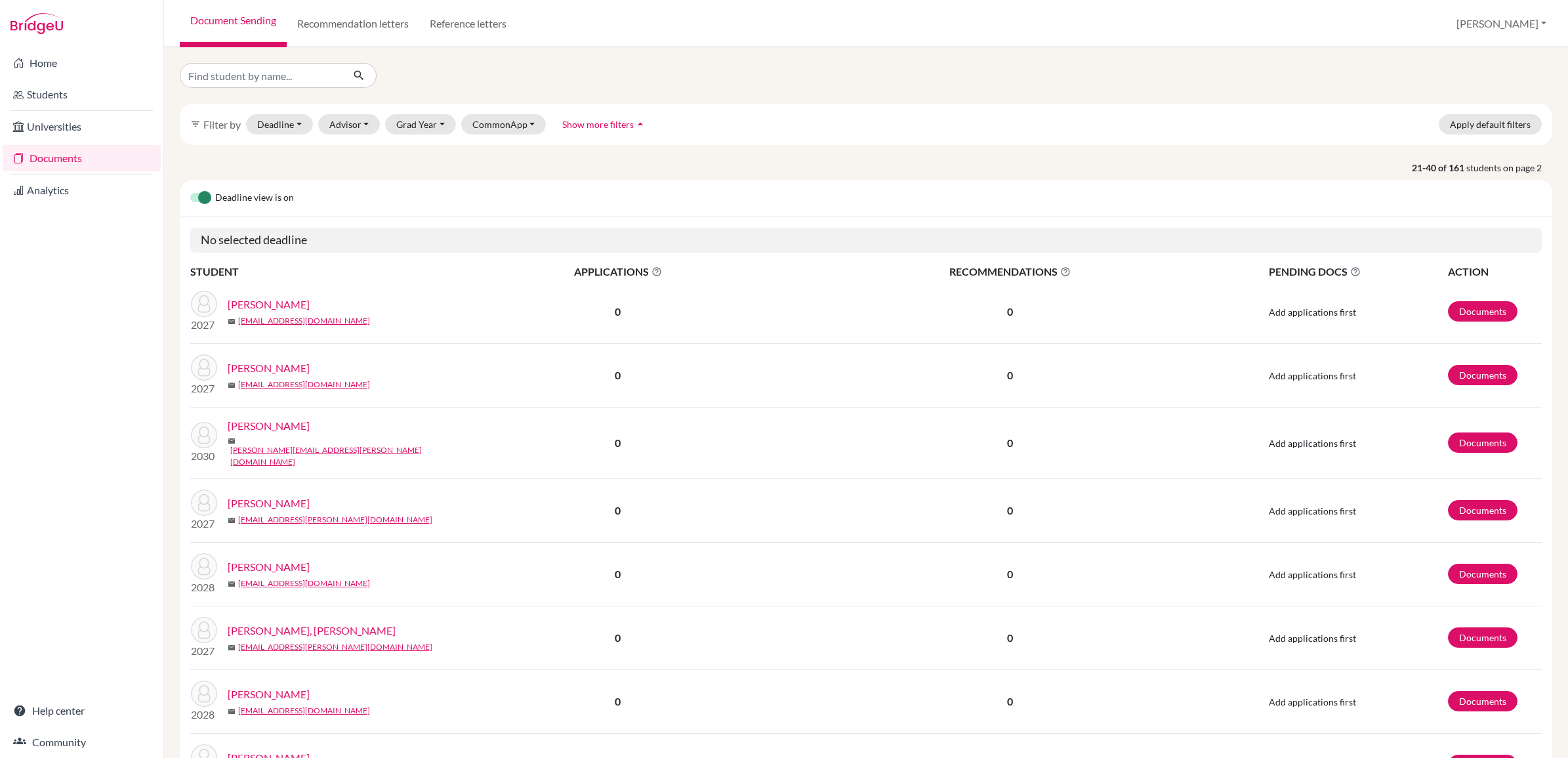
click at [401, 113] on div "filter_list Filter by Deadline - Select a date range Or double click for a sing…" at bounding box center [866, 124] width 1372 height 42
click at [407, 126] on button "Grad Year" at bounding box center [420, 124] width 71 height 20
click at [428, 234] on div "2026" at bounding box center [425, 236] width 46 height 16
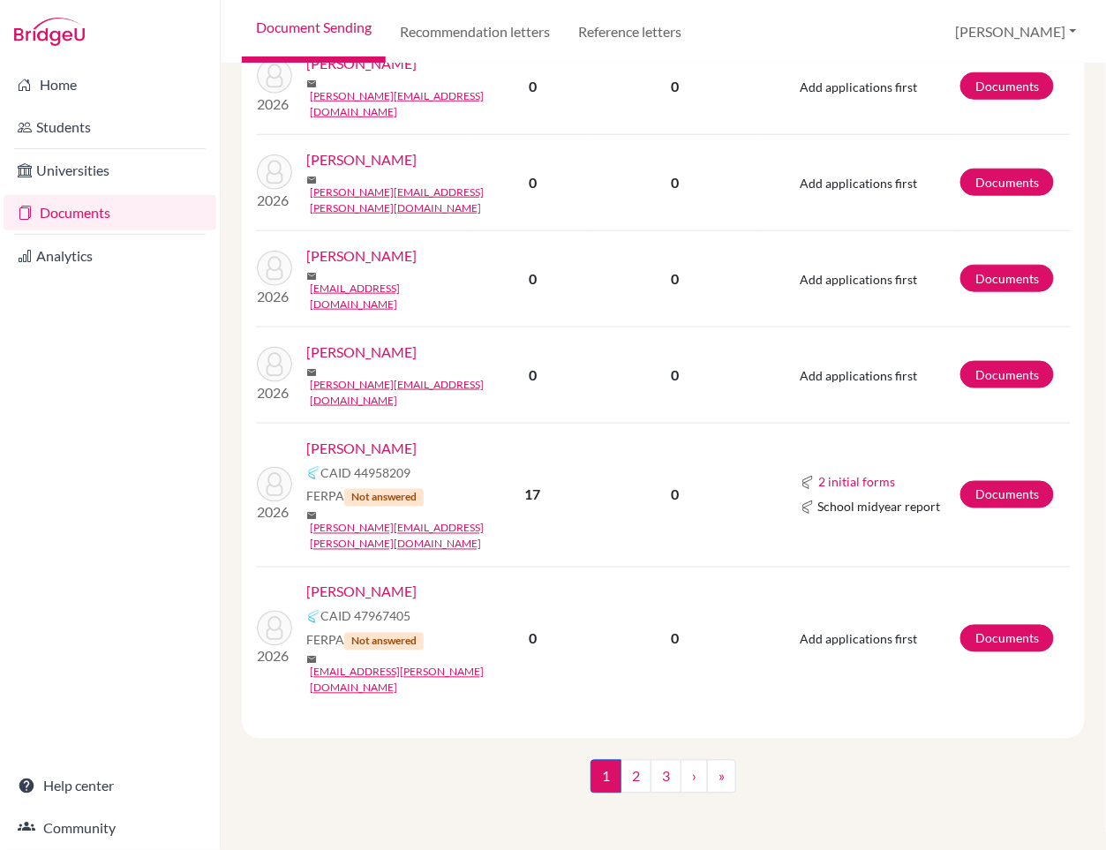
scroll to position [3486, 0]
click at [624, 786] on link "2" at bounding box center [635, 777] width 31 height 34
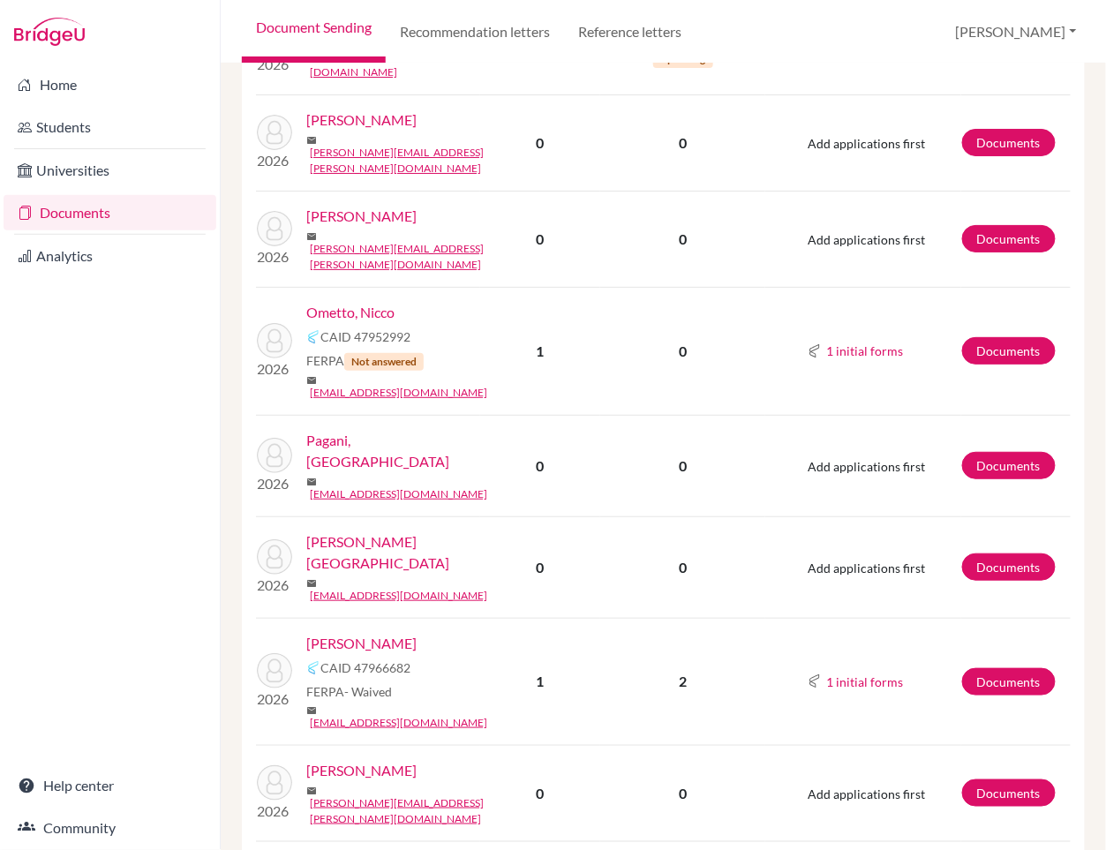
scroll to position [1701, 0]
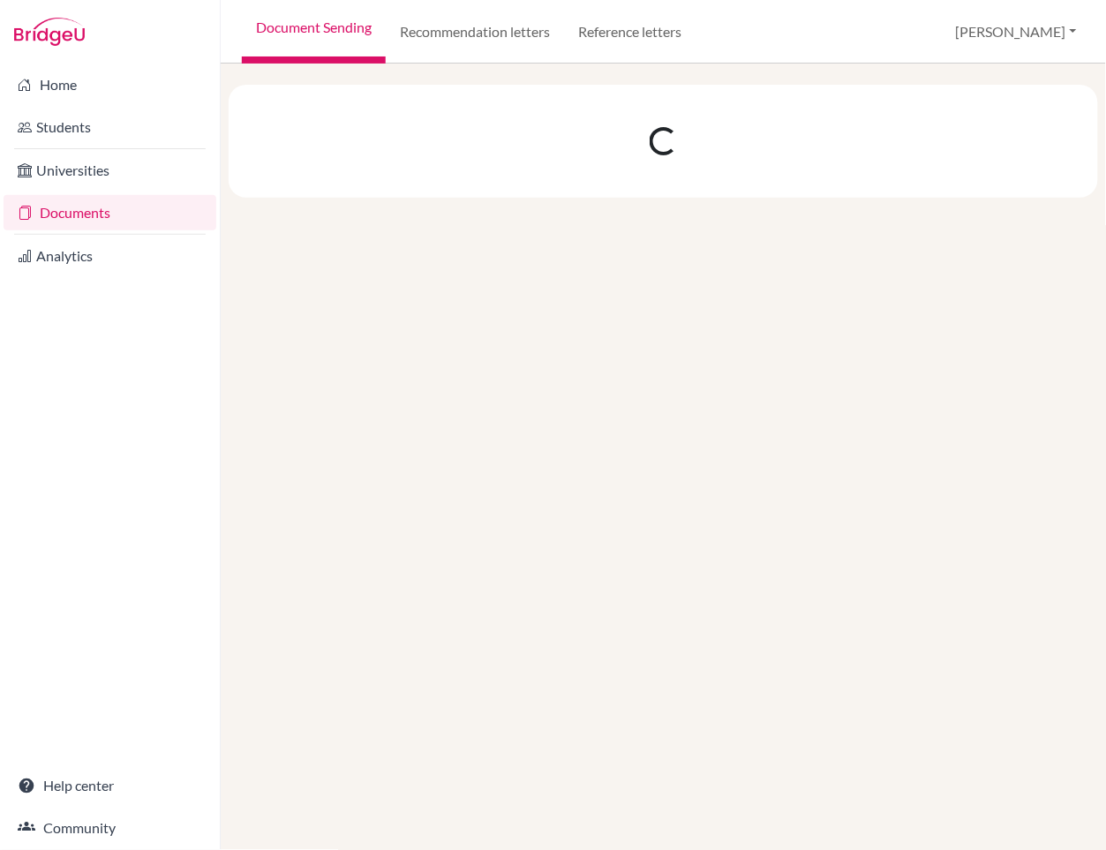
scroll to position [0, 0]
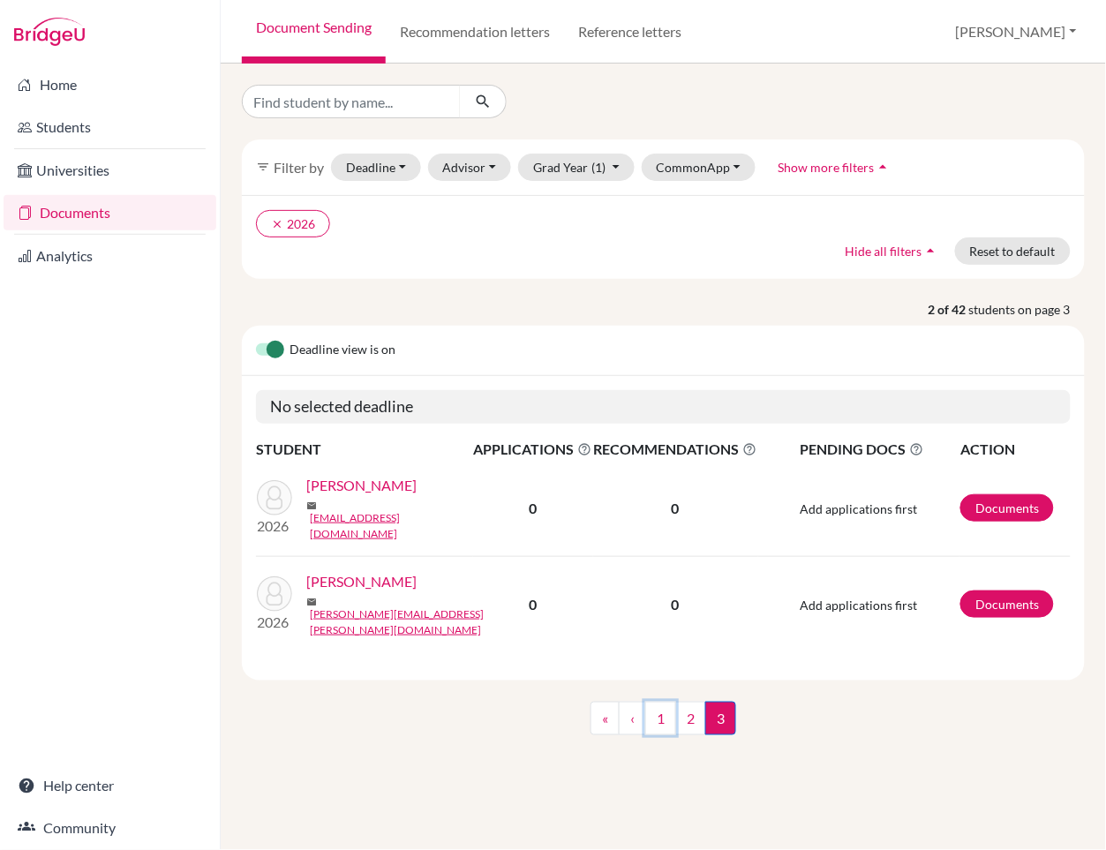
click at [655, 701] on link "1" at bounding box center [660, 718] width 31 height 34
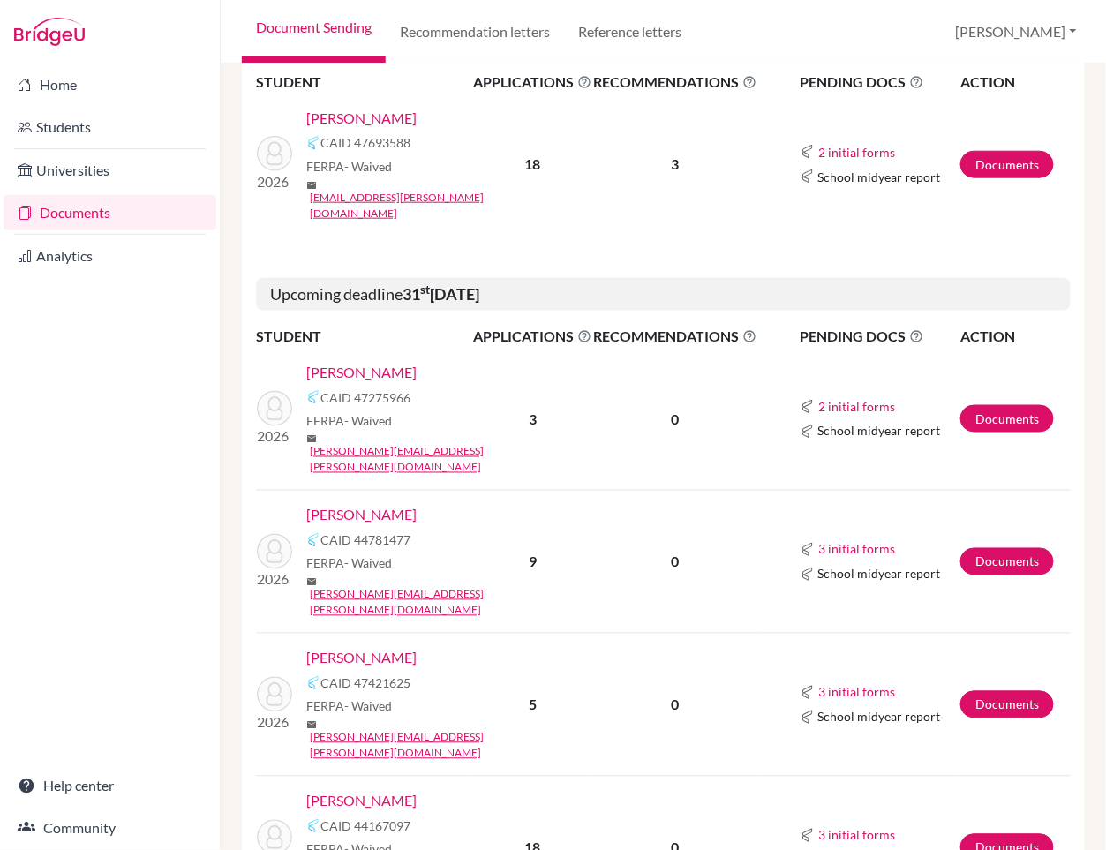
scroll to position [441, 0]
